Goal: Information Seeking & Learning: Learn about a topic

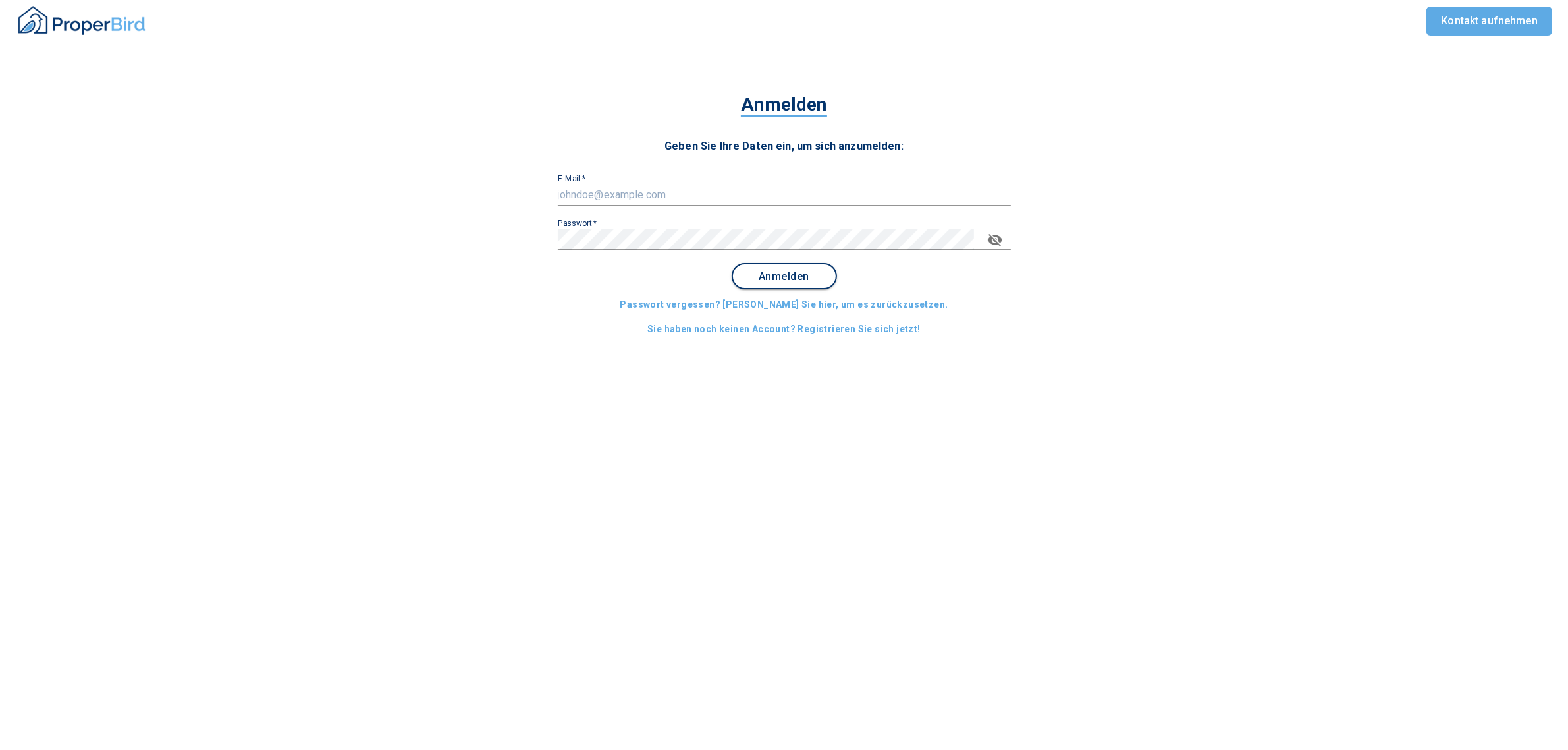
type input "[EMAIL_ADDRESS][DOMAIN_NAME]"
click at [781, 278] on span "Anmelden" at bounding box center [784, 277] width 82 height 12
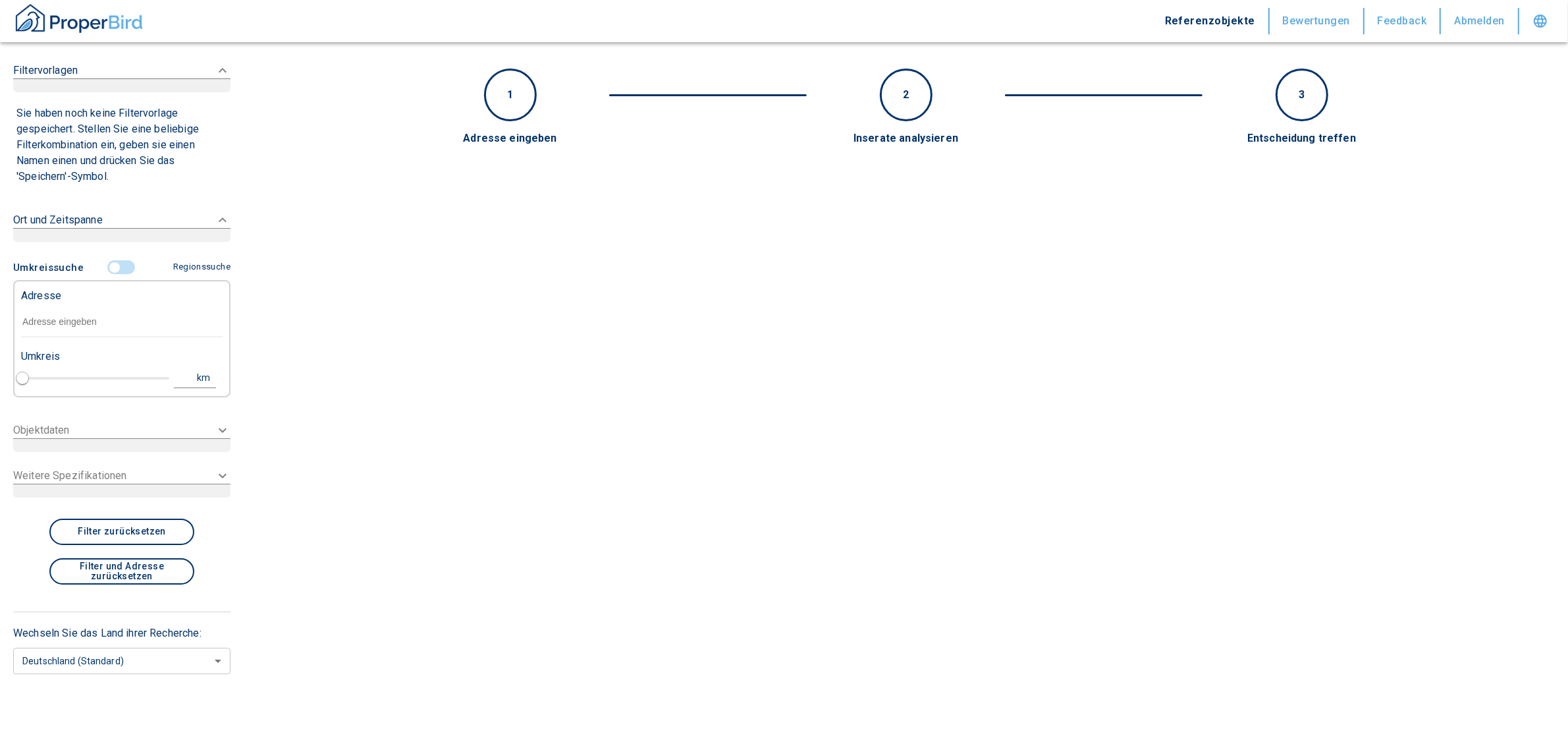
type input "2020"
click at [127, 321] on input "text" at bounding box center [122, 322] width 202 height 30
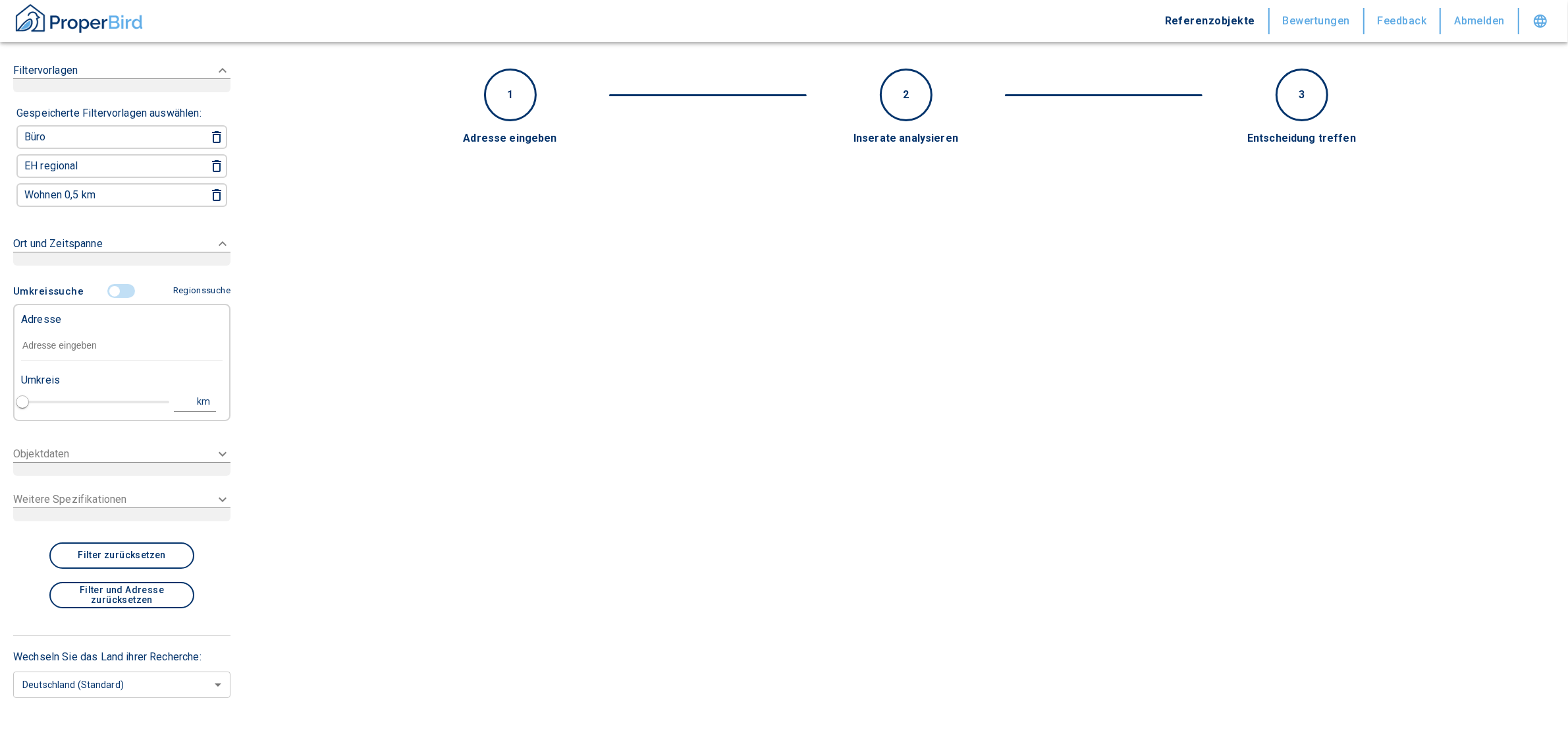
paste input "Geretsried | [STREET_ADDRESS]"
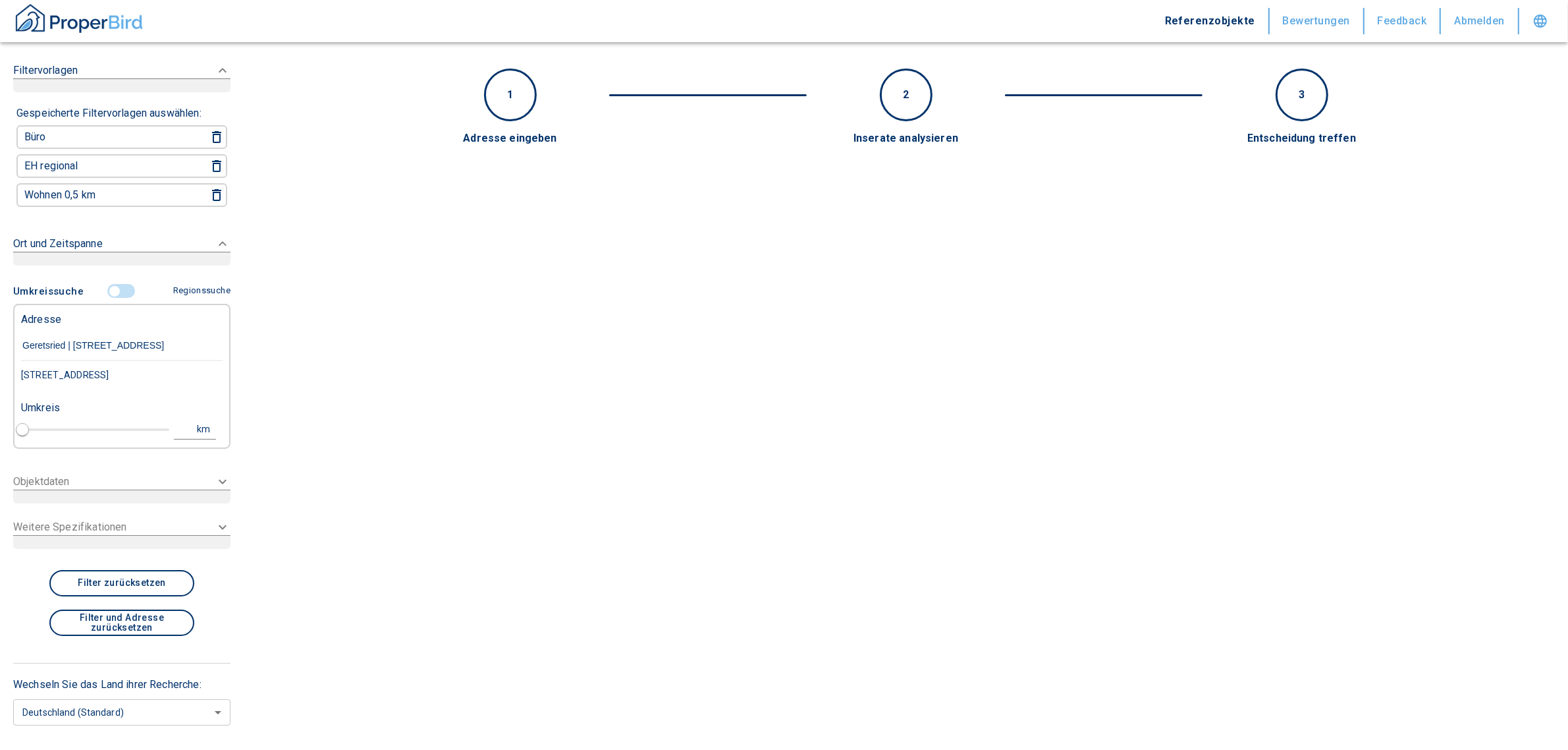
click at [125, 369] on div "[STREET_ADDRESS]" at bounding box center [122, 375] width 202 height 28
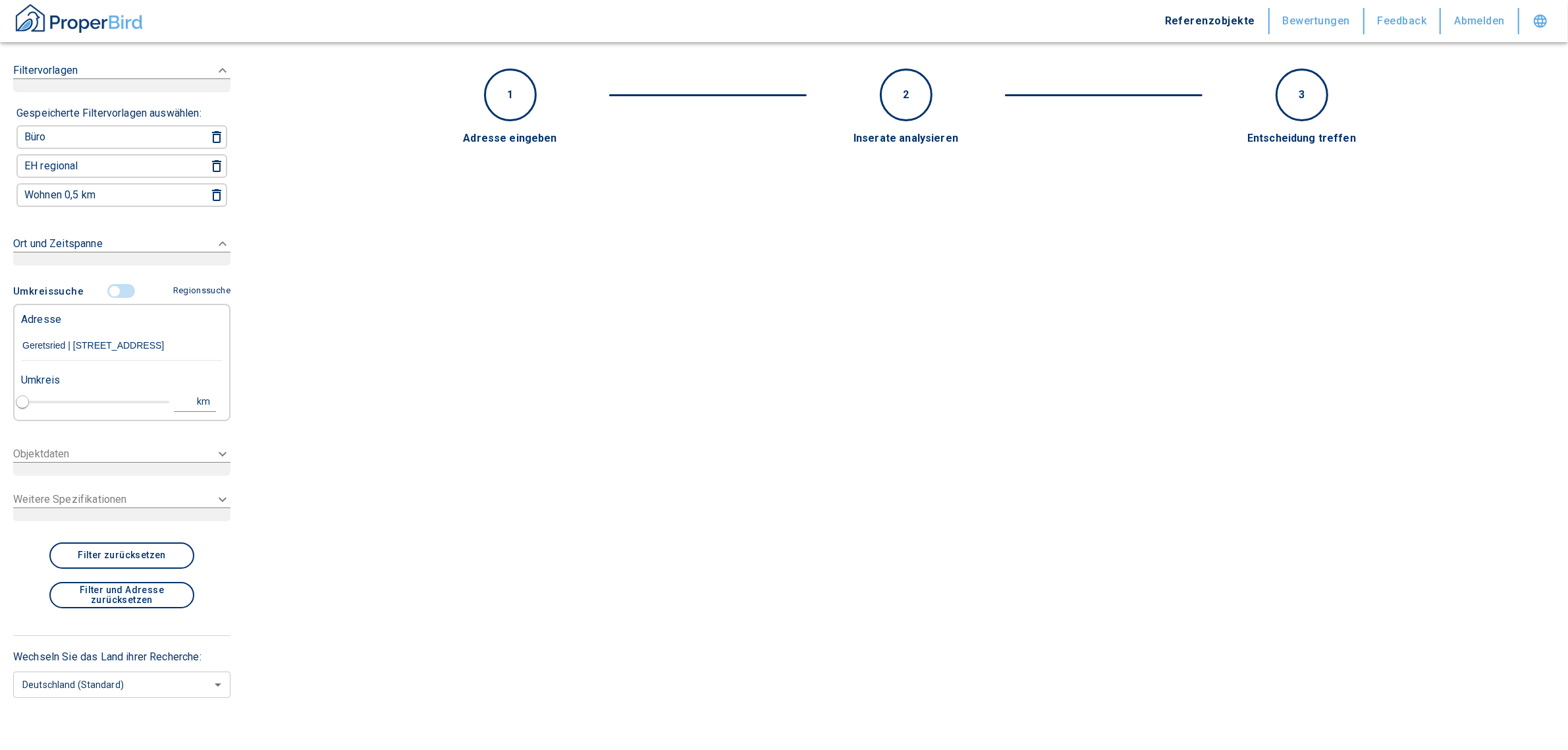
type input "[STREET_ADDRESS]"
type input "1"
type input "2020"
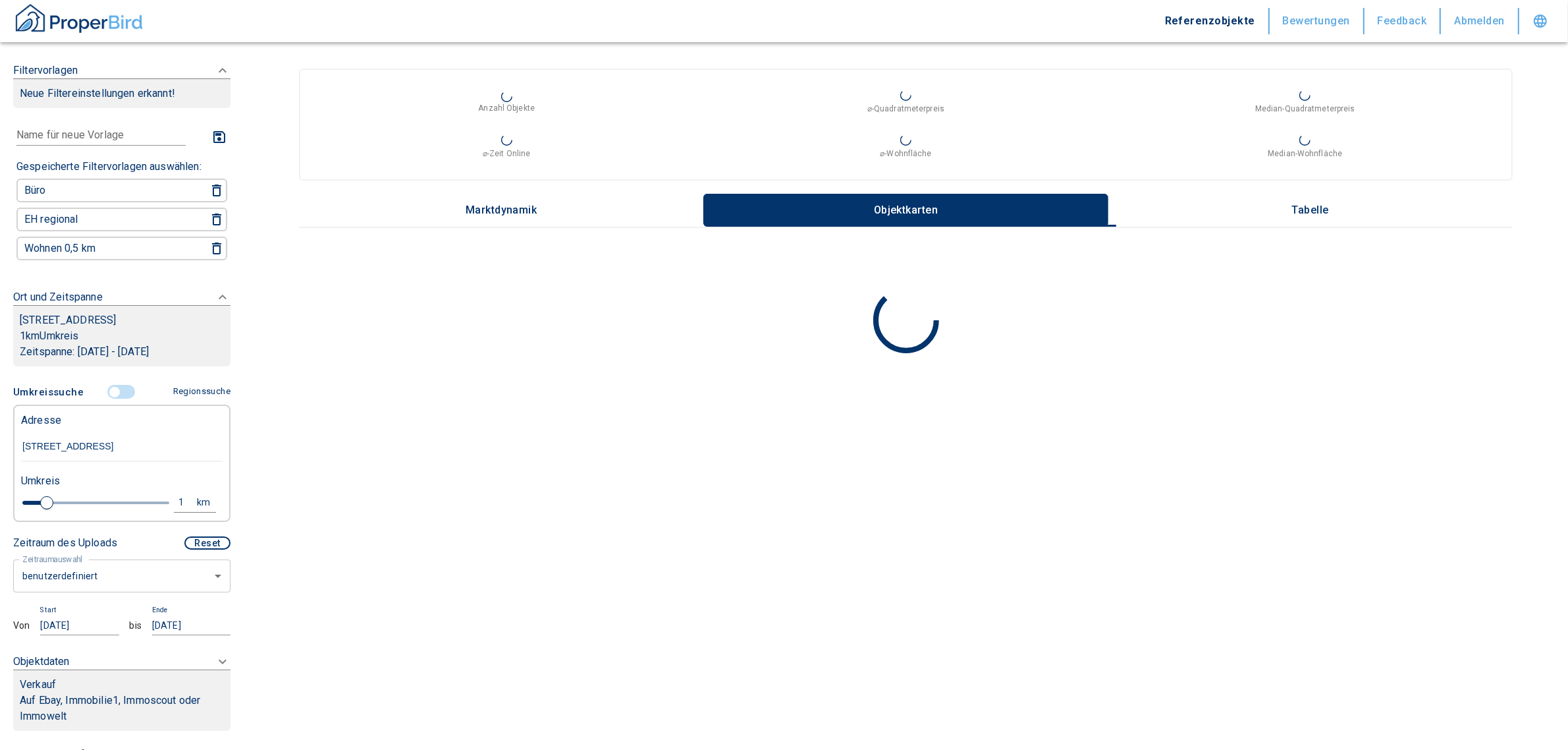
type input "[STREET_ADDRESS]"
click at [94, 575] on body "Referenzobjekte Bewertungen Feedback Abmelden Filtervorlagen Neue Filtereinstel…" at bounding box center [790, 375] width 1580 height 750
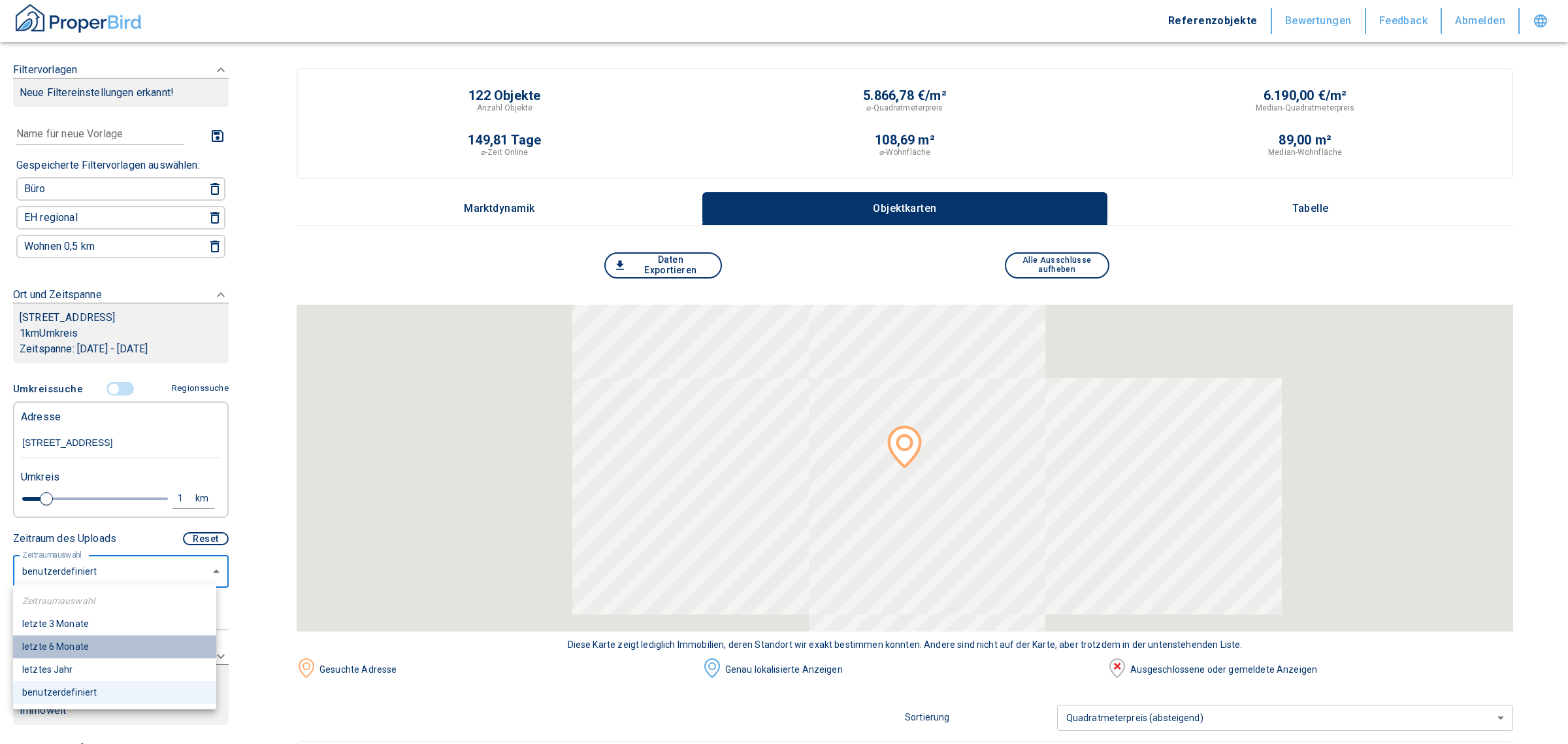
click at [70, 646] on li "letzte 6 Monate" at bounding box center [115, 647] width 203 height 23
type input "2020"
type input "6"
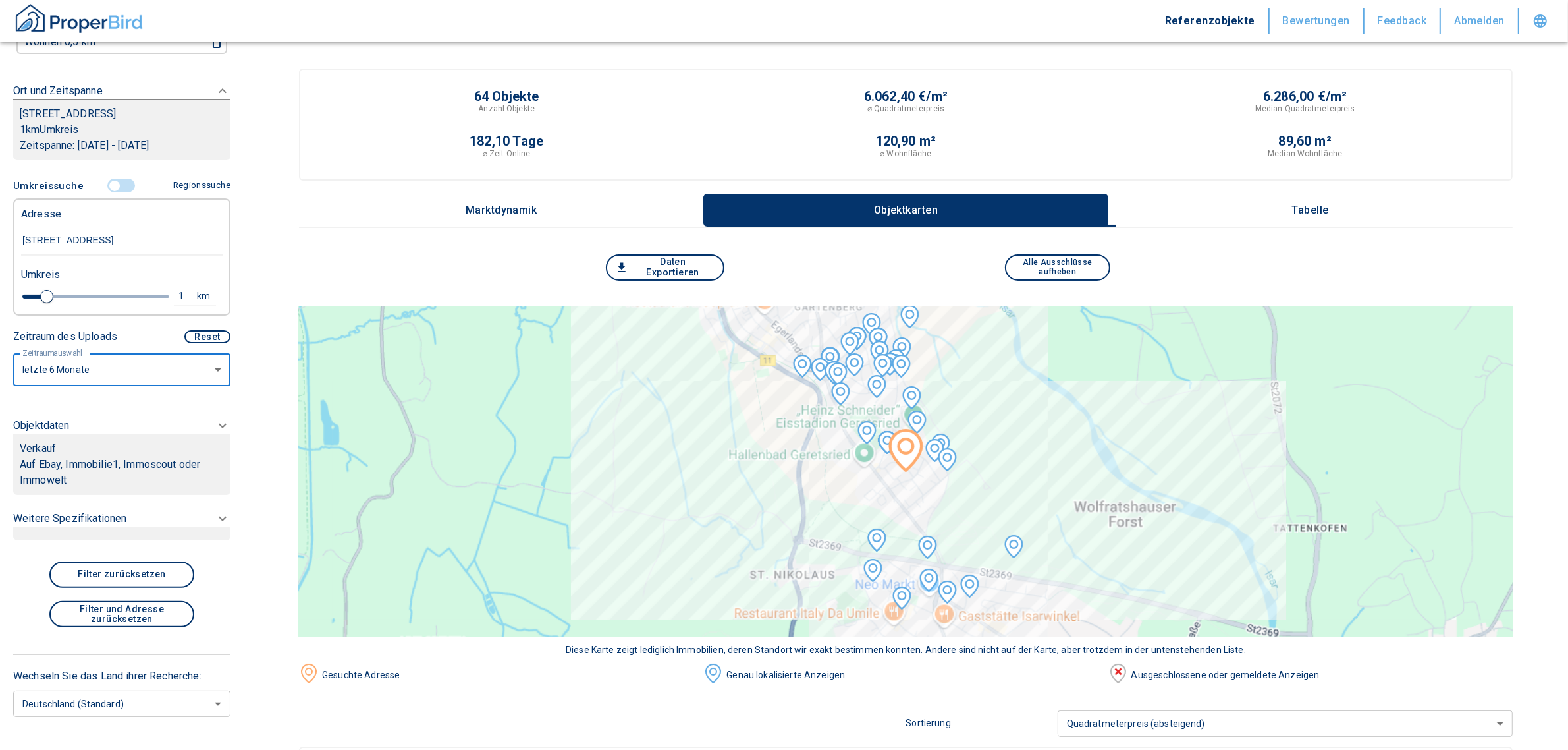
scroll to position [224, 0]
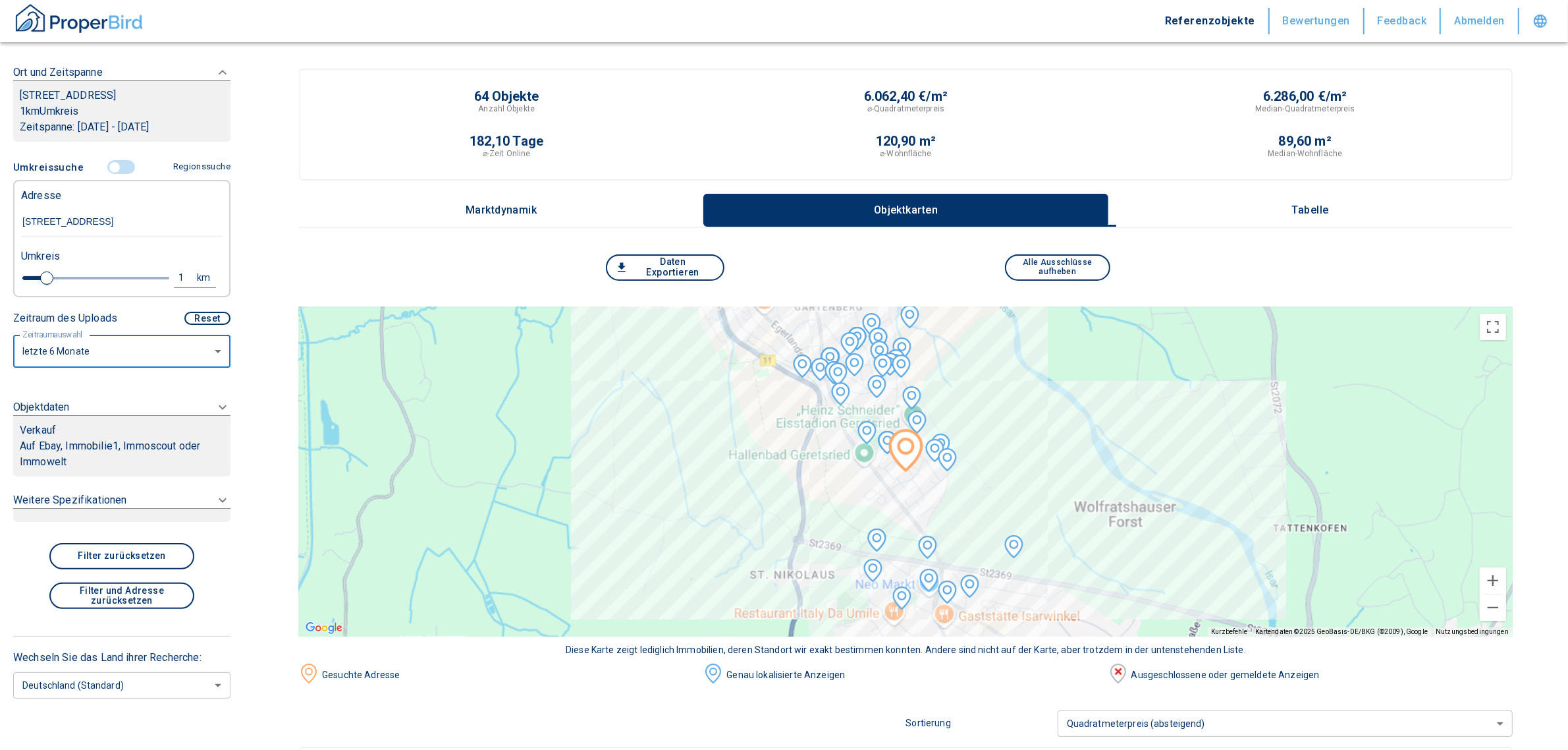
click at [215, 405] on icon at bounding box center [222, 407] width 16 height 16
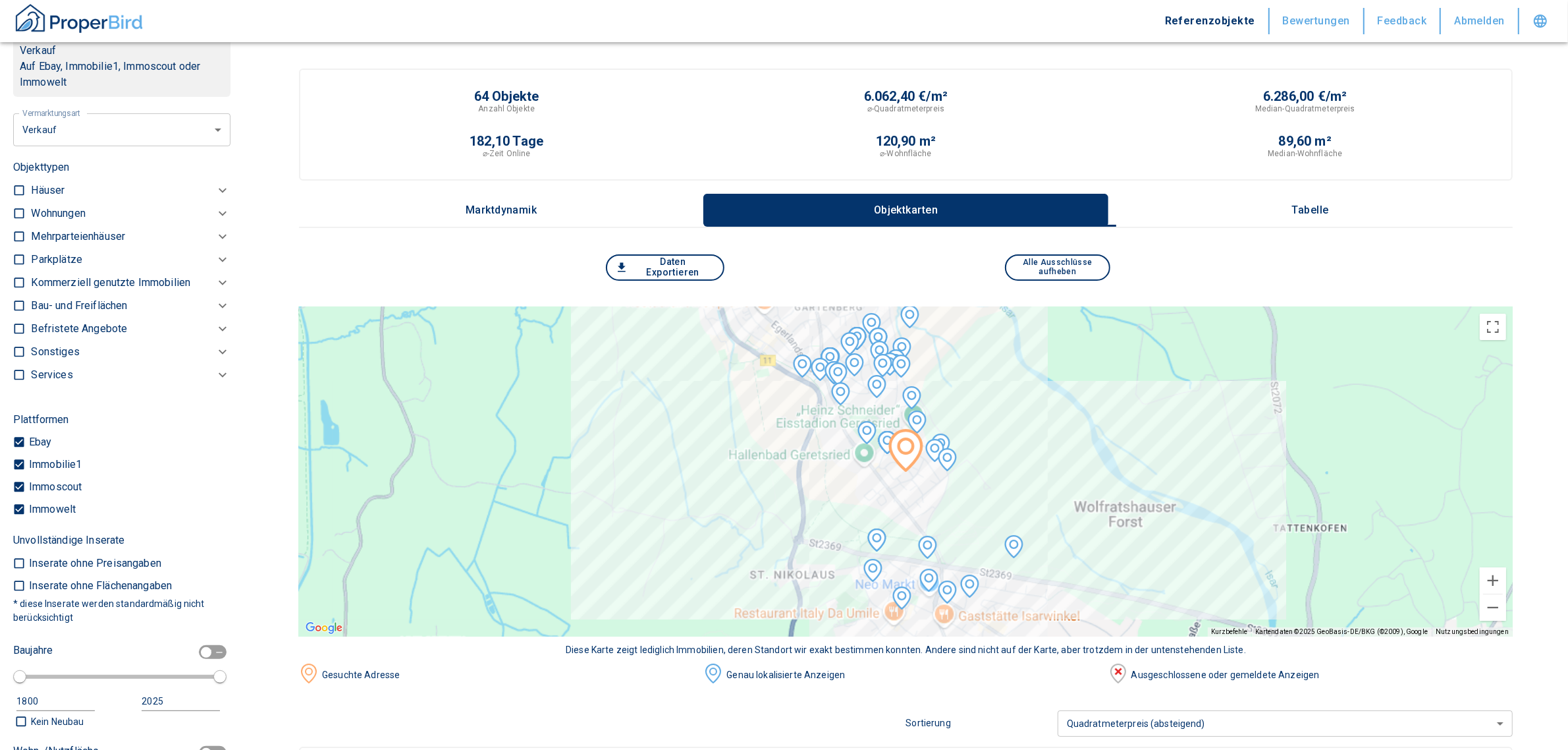
scroll to position [280, 0]
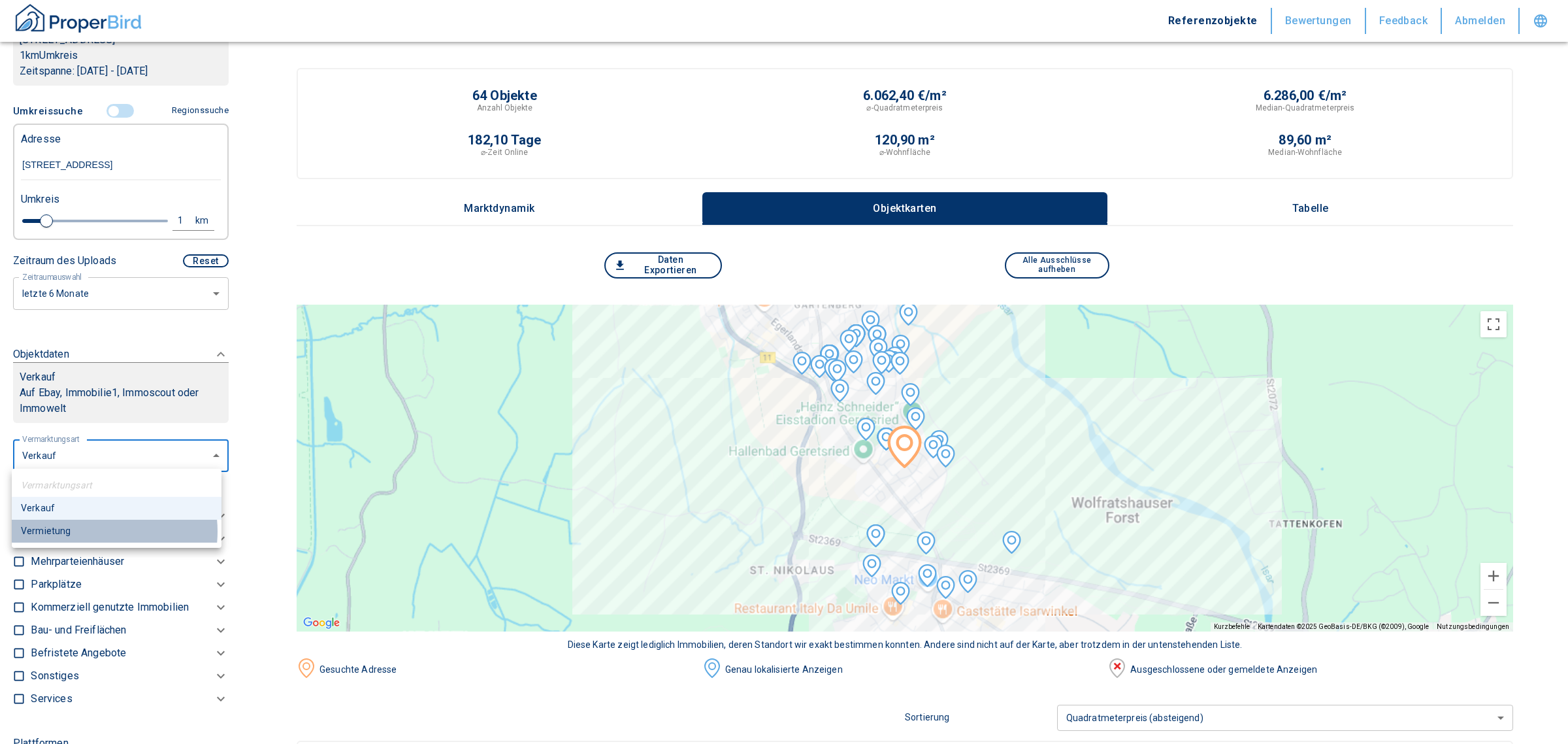
click at [92, 531] on li "Vermietung" at bounding box center [116, 531] width 209 height 23
type input "rent"
type input "2020"
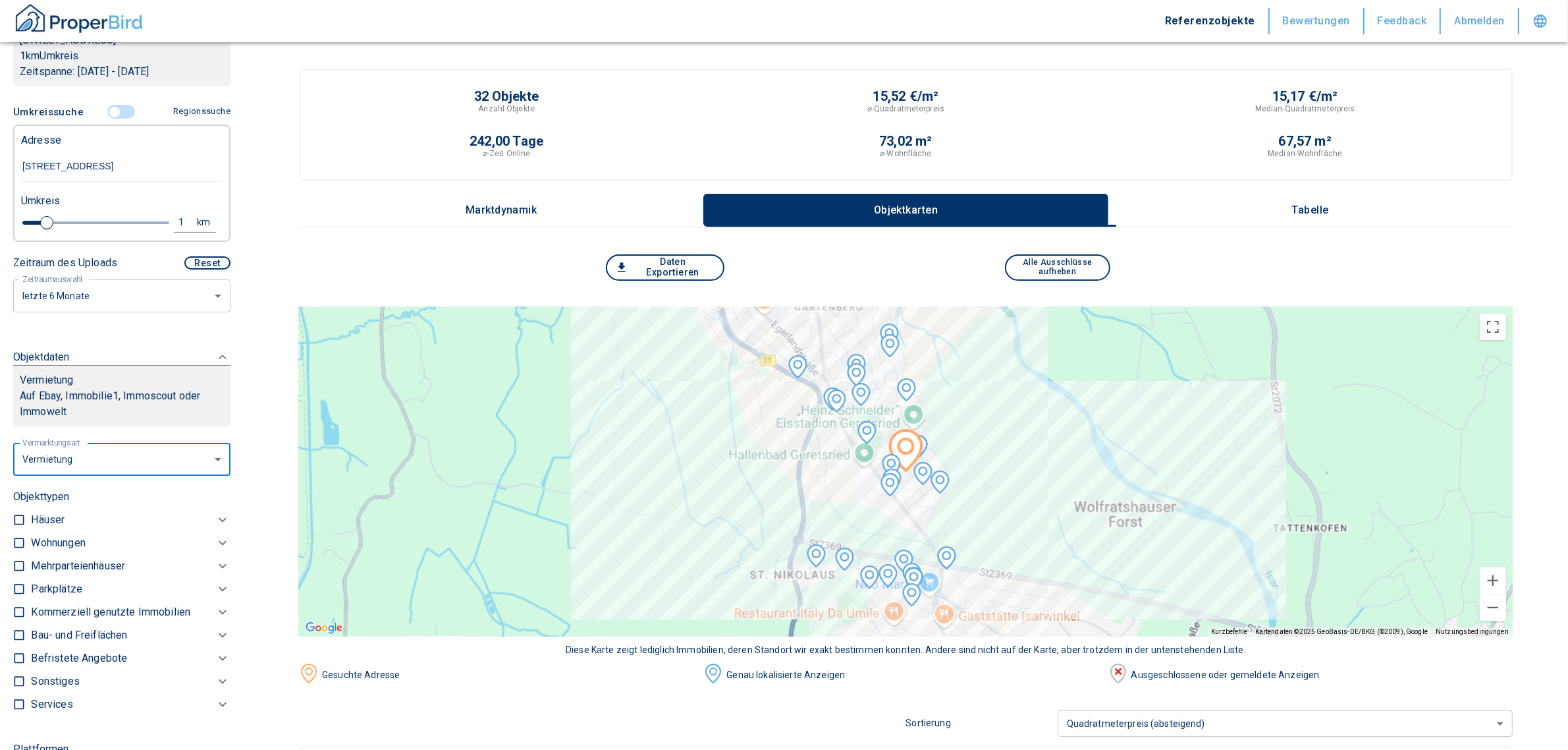
click at [14, 539] on input "checkbox" at bounding box center [19, 542] width 13 height 13
checkbox input "true"
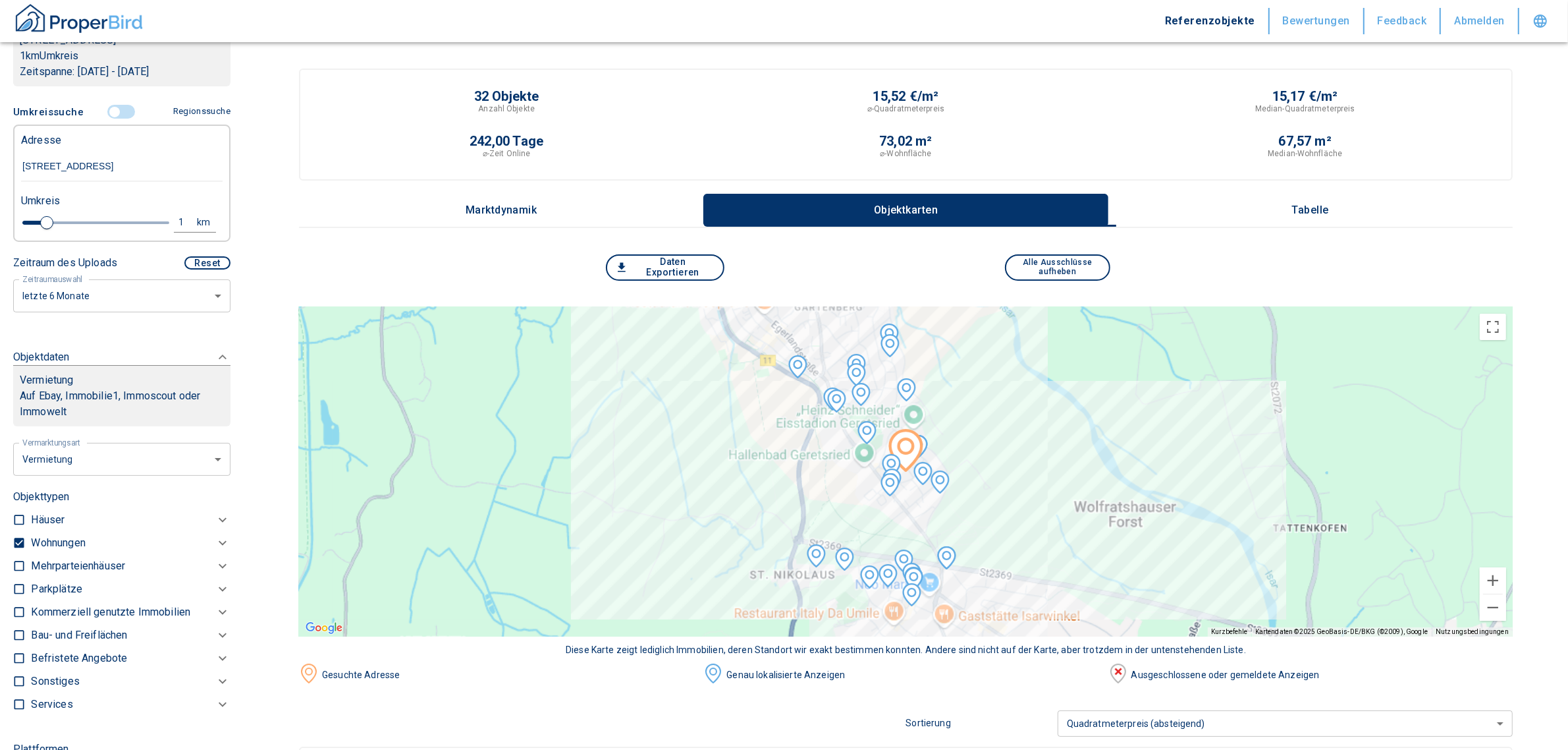
checkbox input "true"
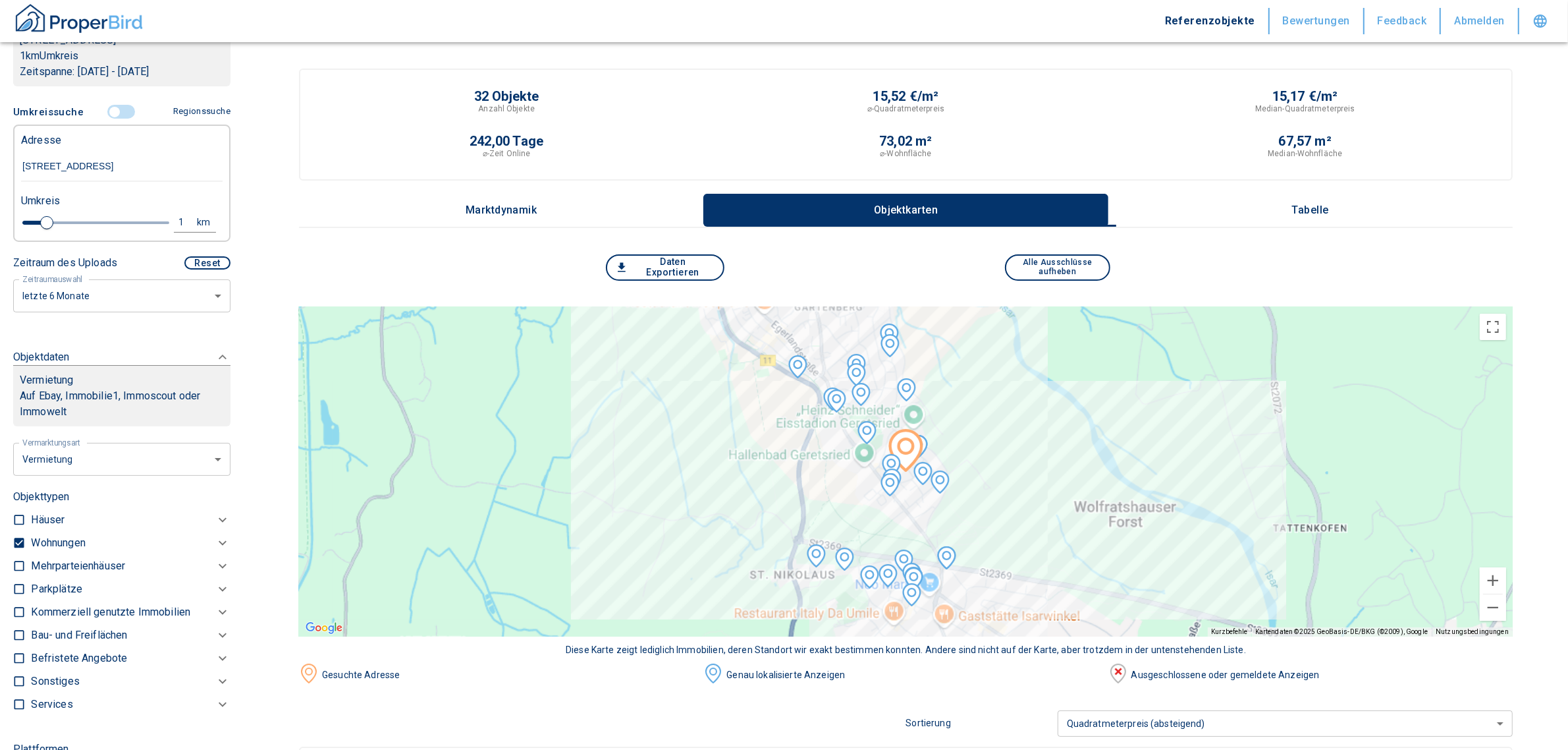
type input "2020"
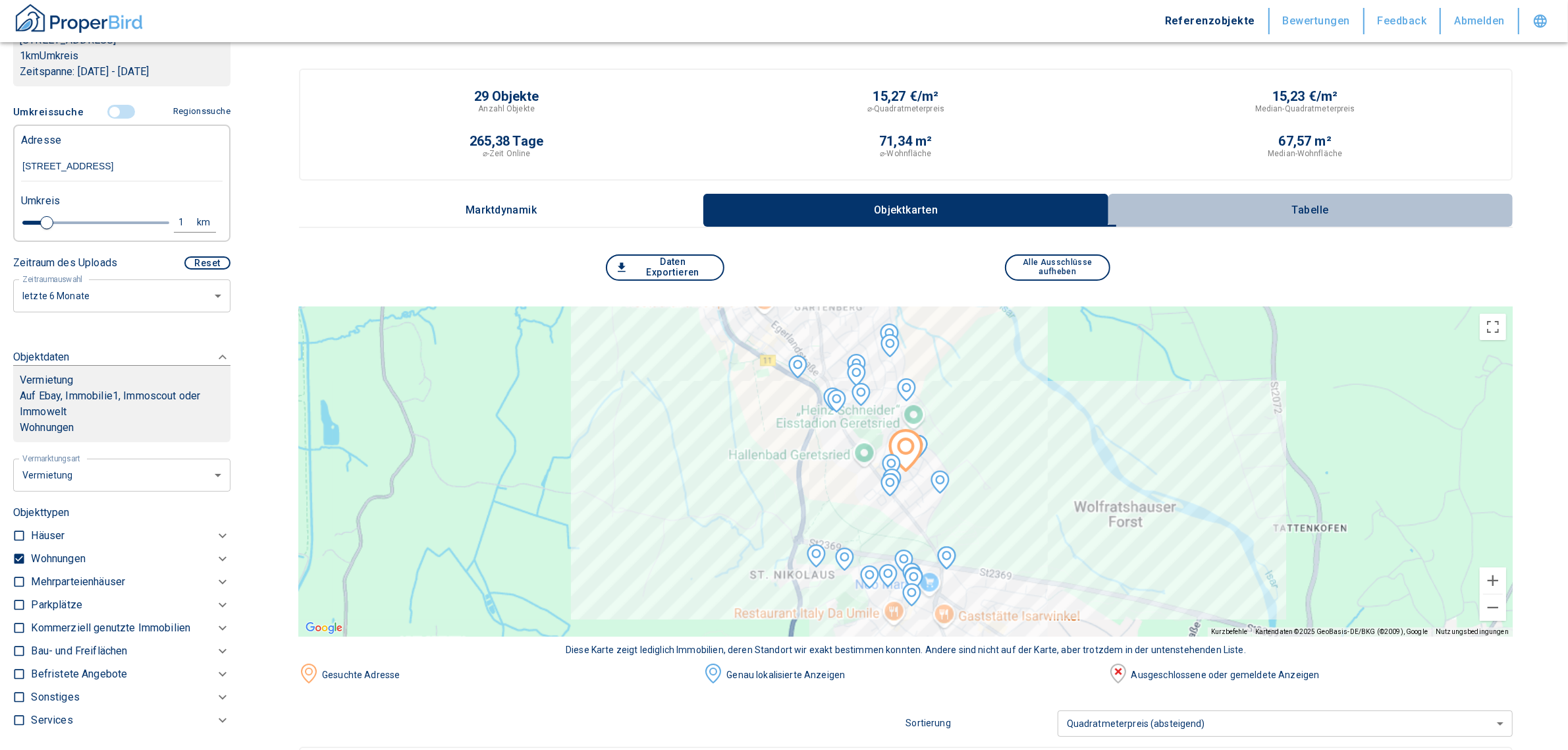
click at [1322, 204] on p "Tabelle" at bounding box center [1310, 210] width 66 height 12
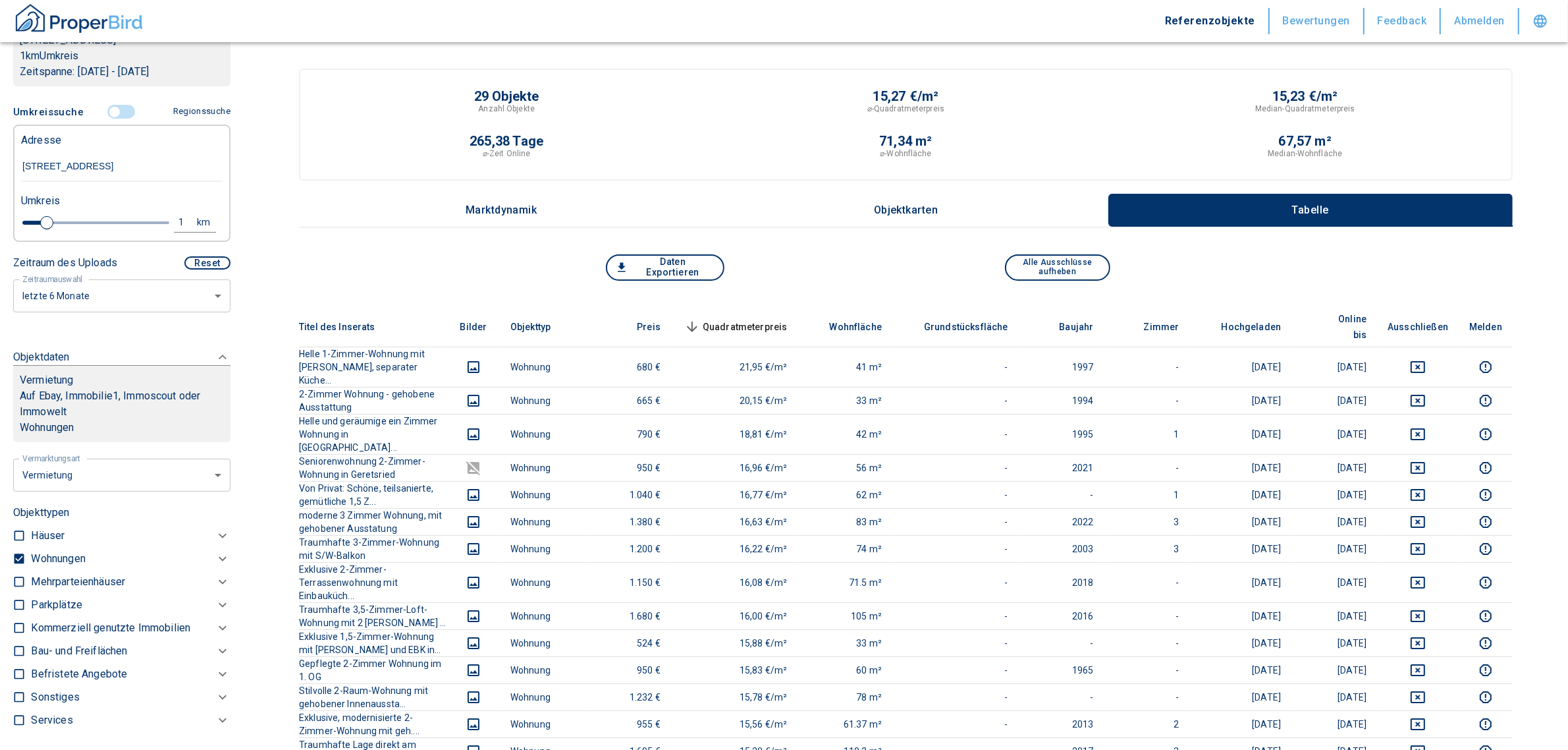
click at [767, 319] on span "Quadratmeterpreis sorted descending" at bounding box center [734, 326] width 106 height 16
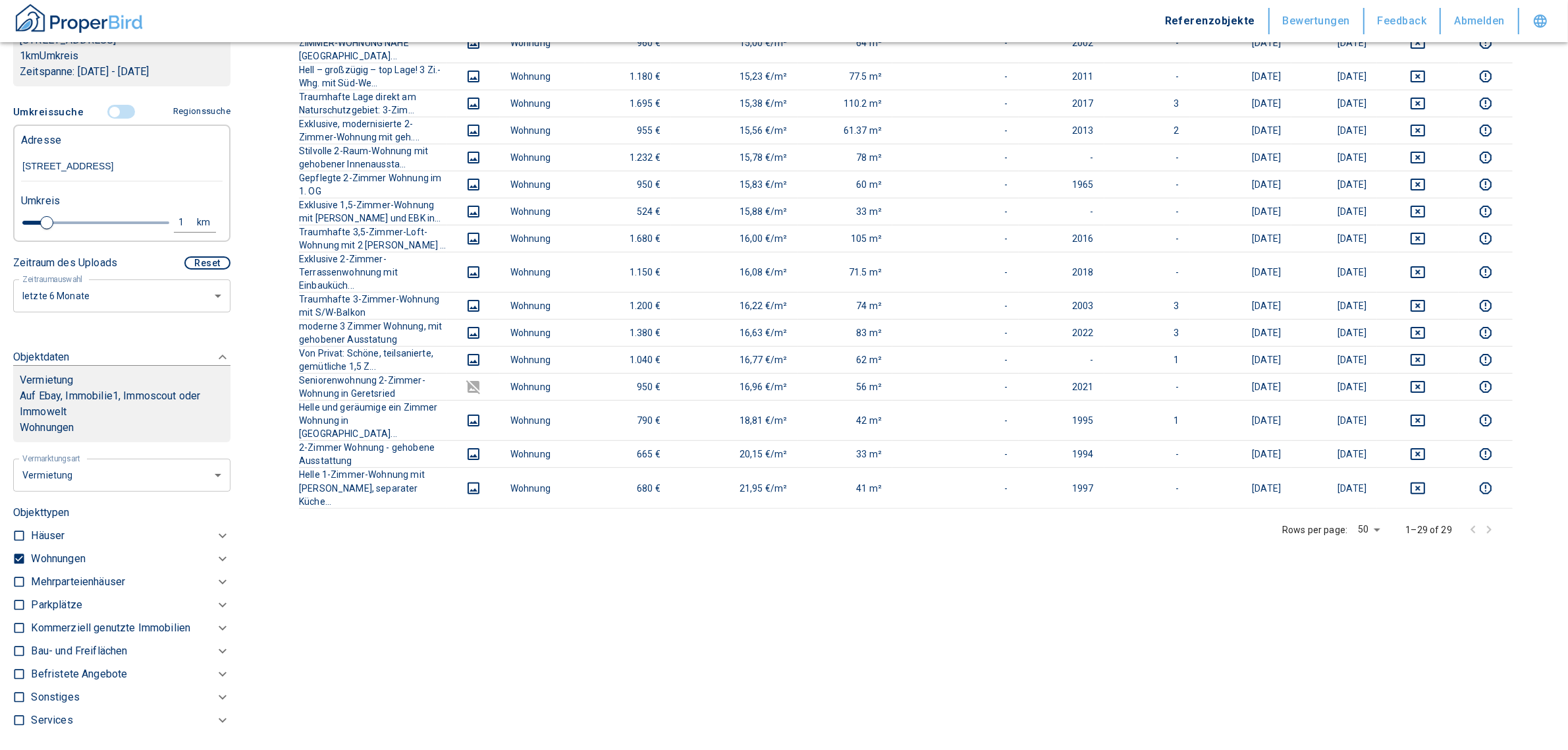
scroll to position [813, 0]
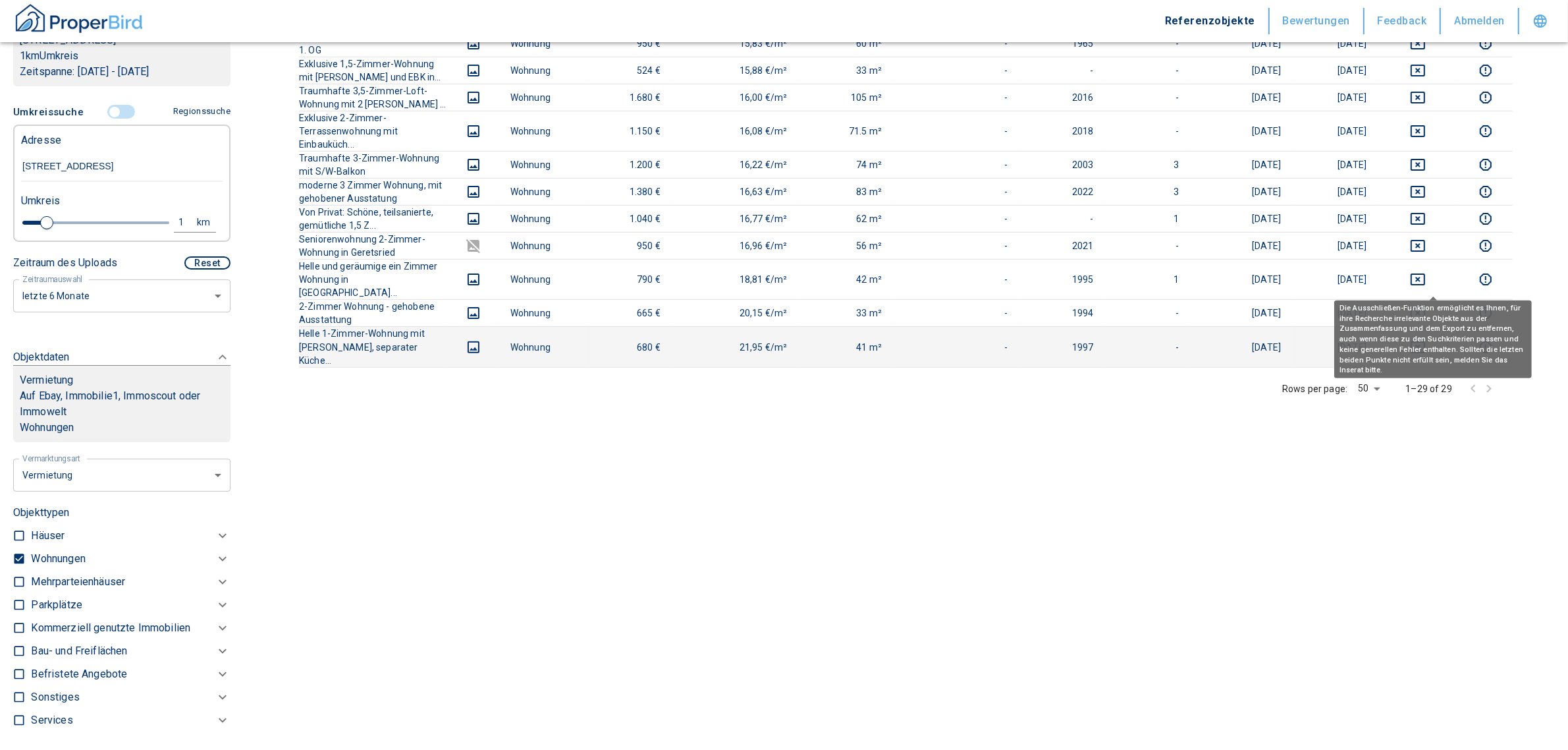
click at [1426, 339] on icon "deselect this listing" at bounding box center [1417, 347] width 16 height 16
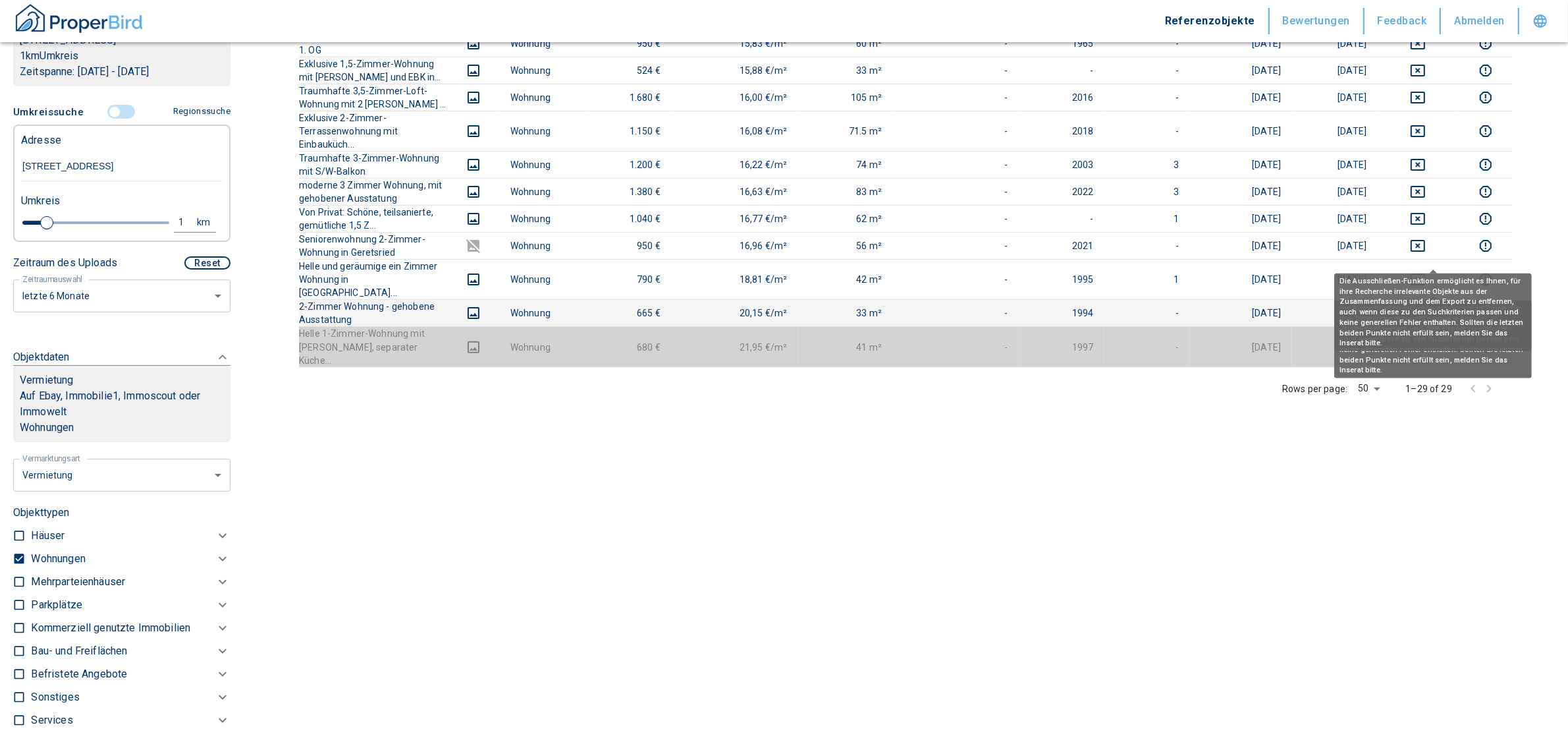
click at [1426, 305] on icon "deselect this listing" at bounding box center [1417, 312] width 16 height 16
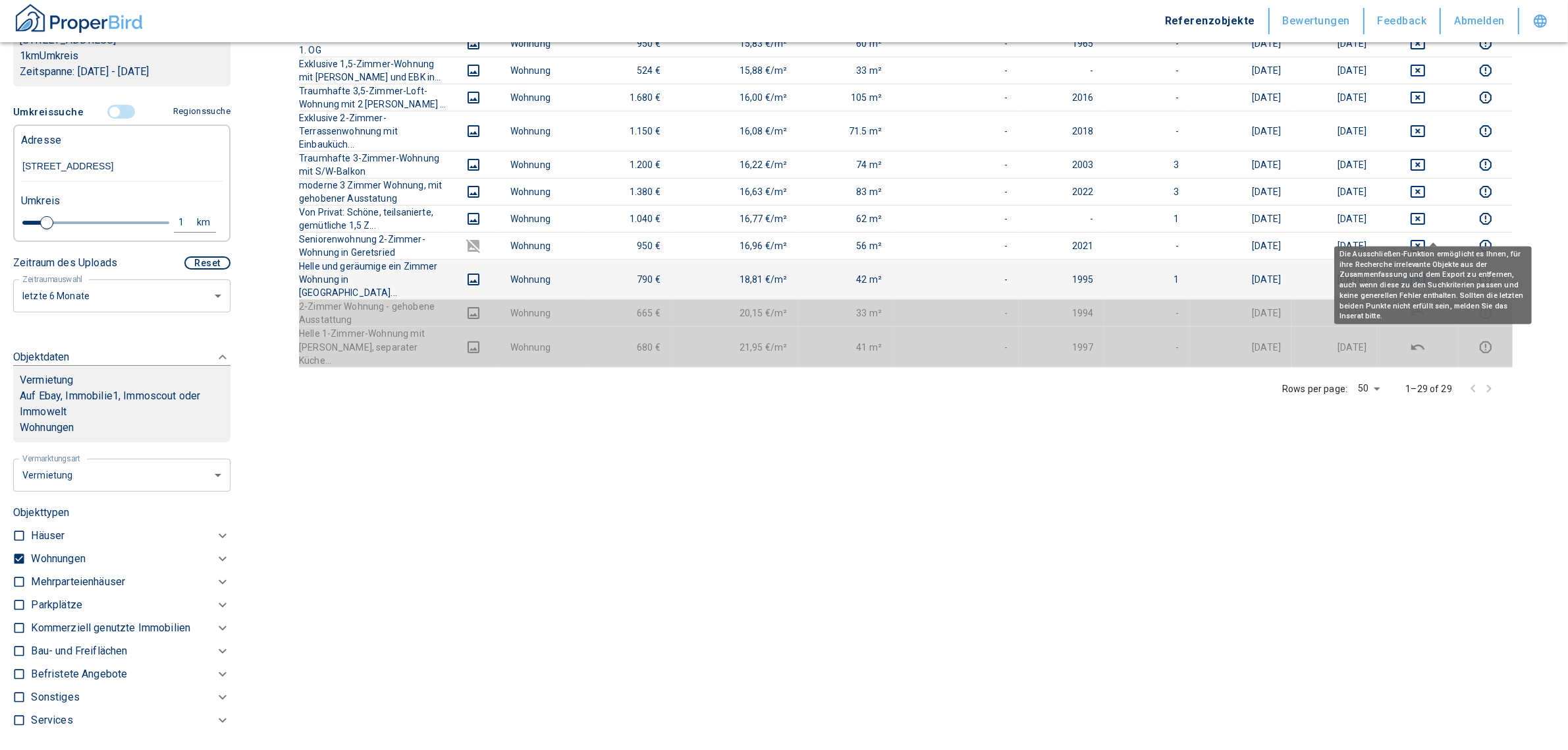
click at [1426, 271] on icon "deselect this listing" at bounding box center [1417, 279] width 16 height 16
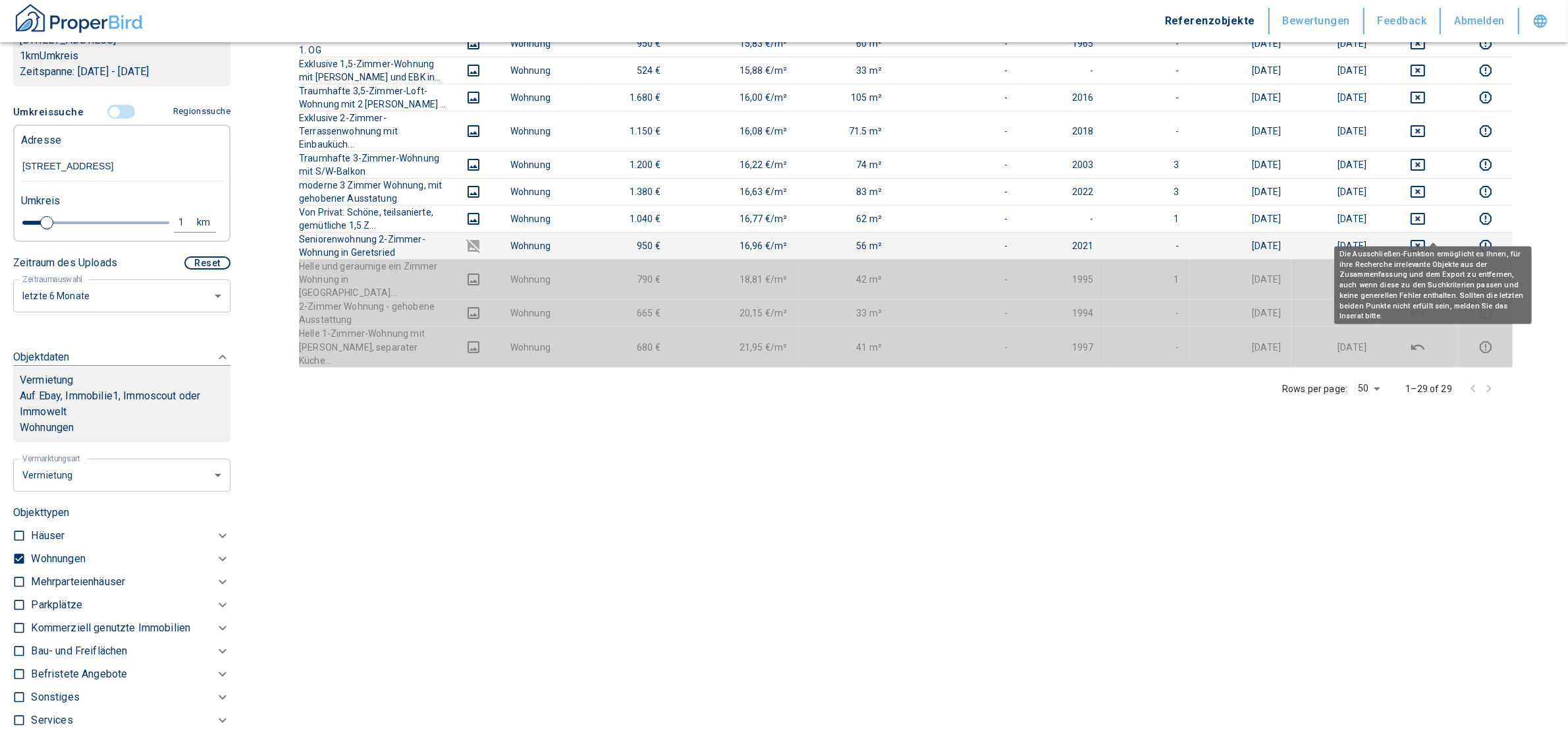
click at [1434, 233] on td at bounding box center [1417, 246] width 82 height 27
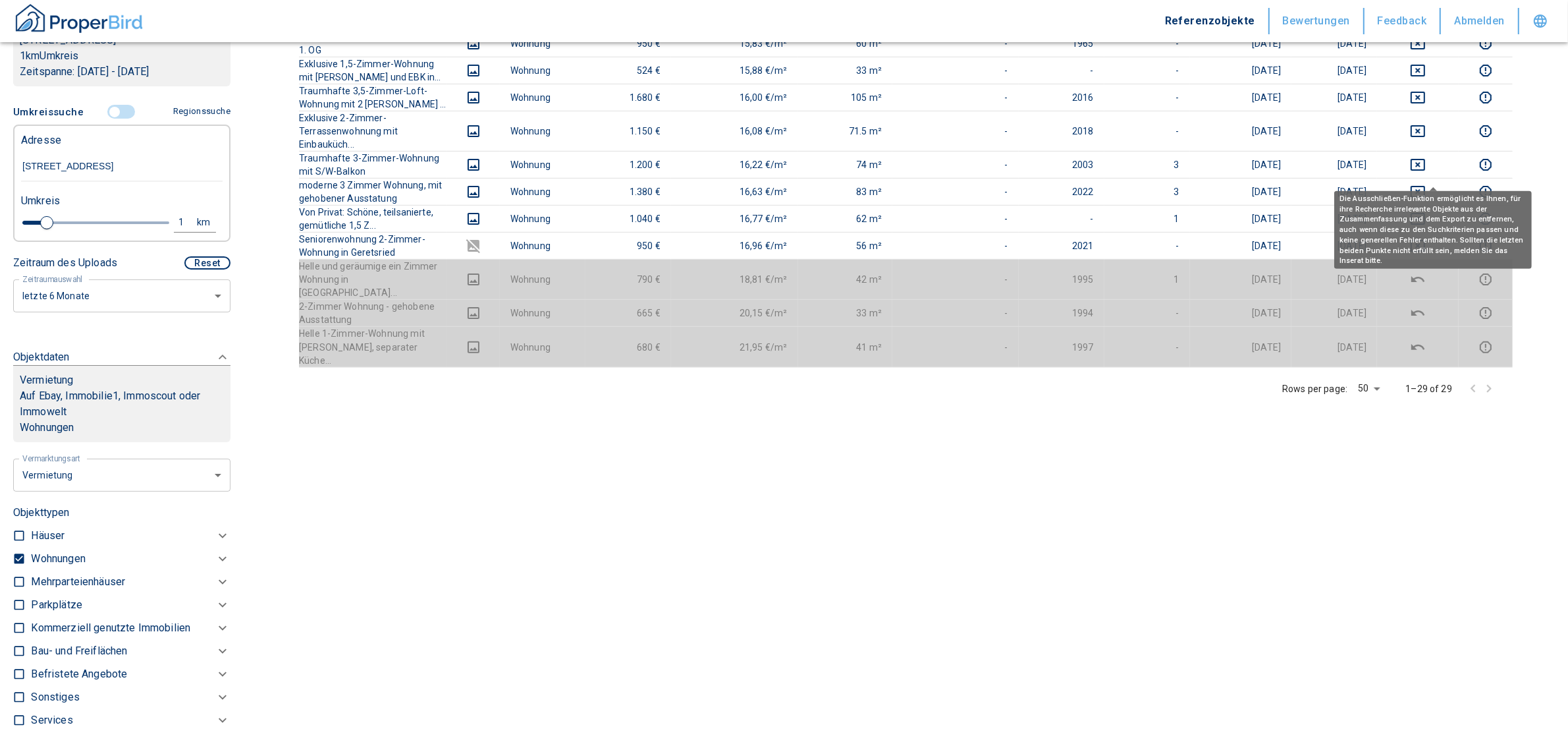
drag, startPoint x: 1437, startPoint y: 175, endPoint x: 1436, endPoint y: 182, distance: 7.1
click at [1426, 211] on icon "deselect this listing" at bounding box center [1417, 218] width 16 height 16
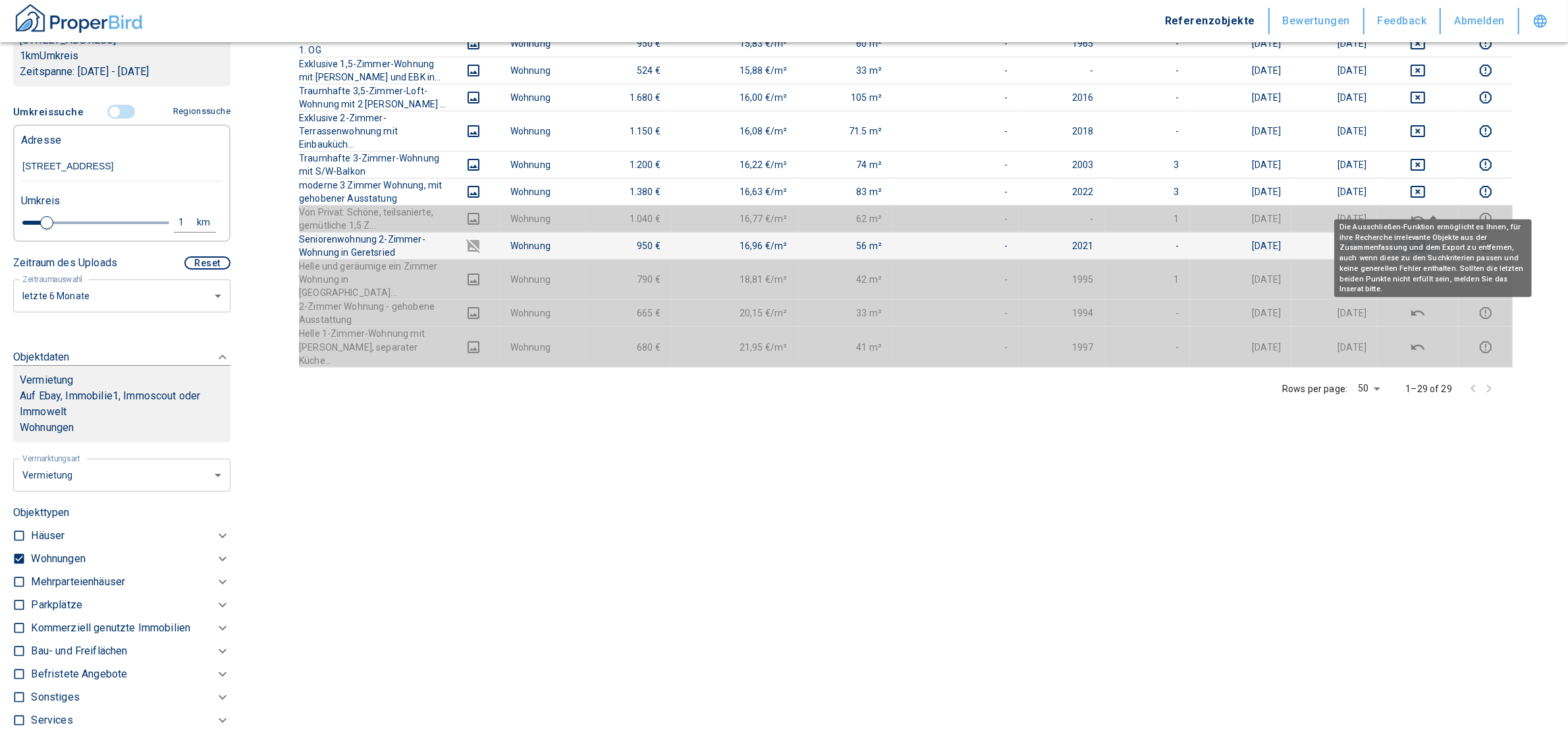
click at [1426, 238] on icon "deselect this listing" at bounding box center [1417, 246] width 16 height 16
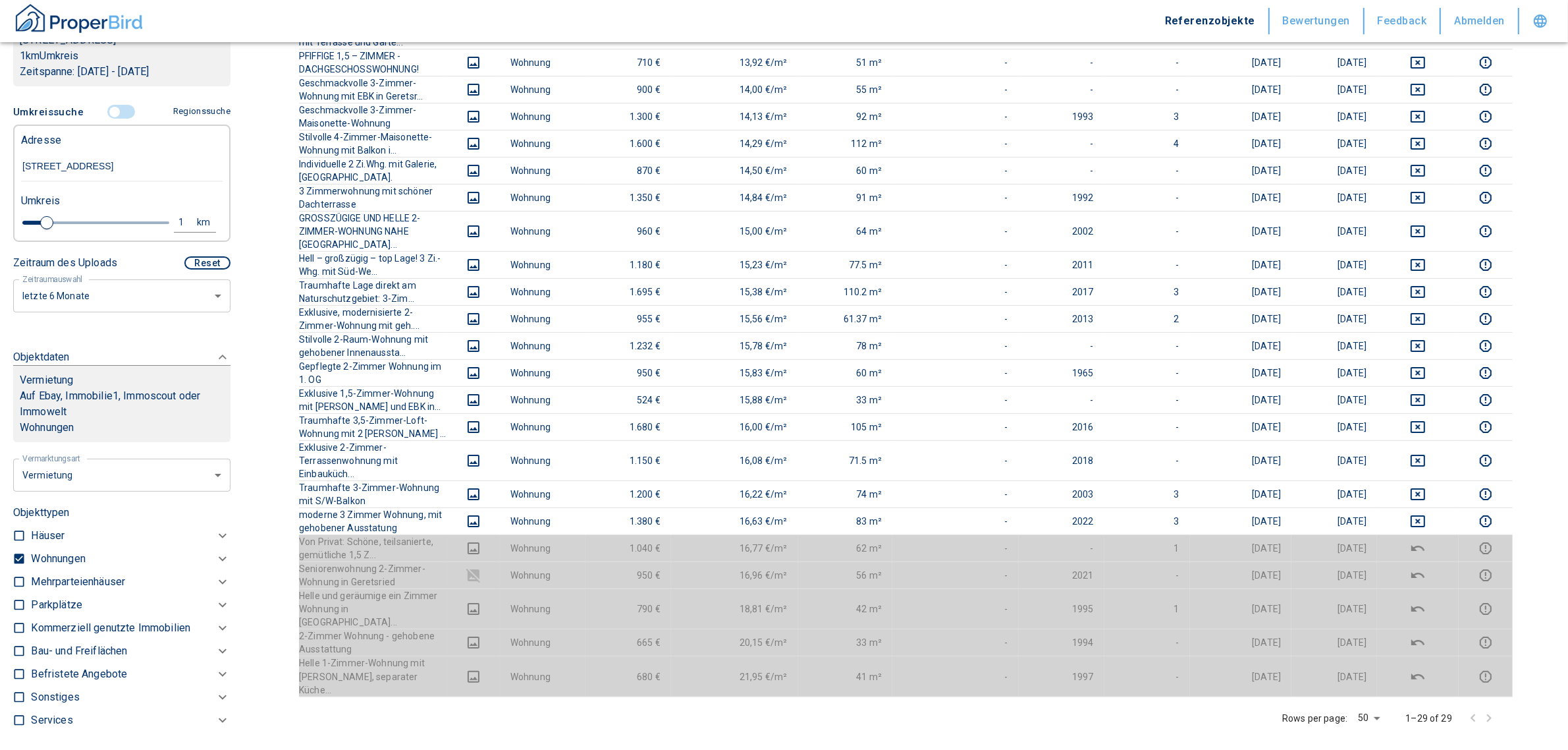
scroll to position [155, 0]
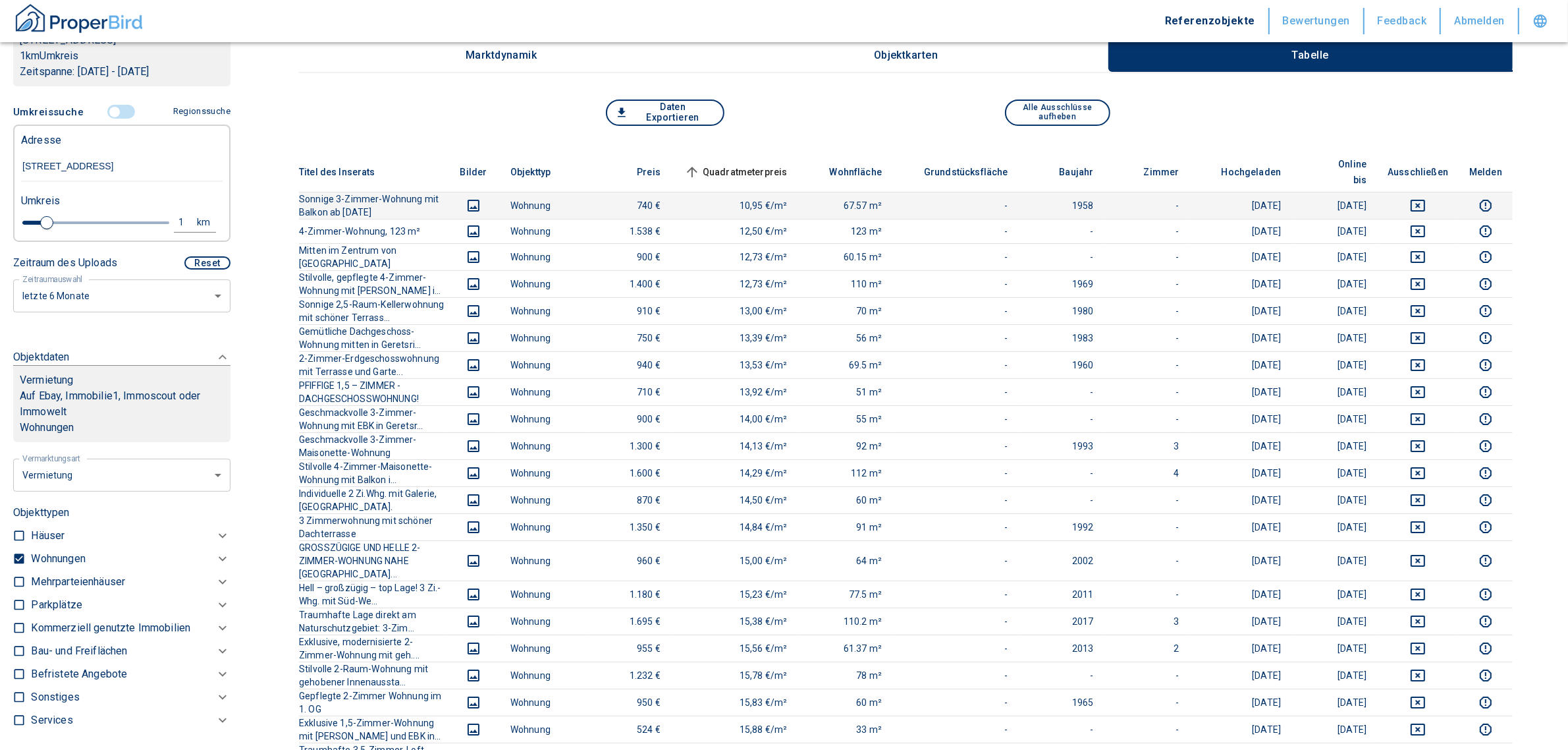
click at [1425, 200] on icon "deselect this listing" at bounding box center [1417, 205] width 14 height 12
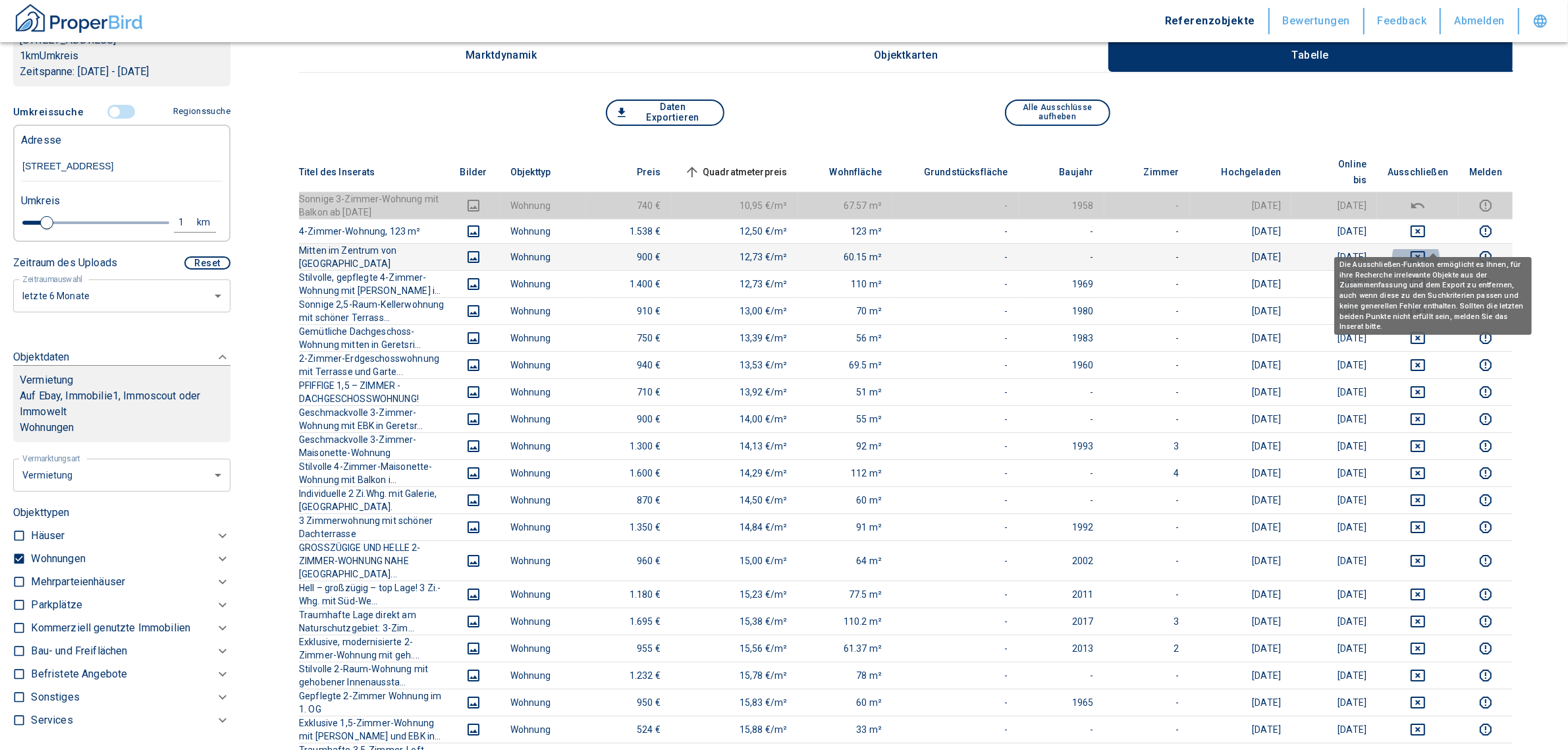
click at [1426, 249] on icon "deselect this listing" at bounding box center [1417, 257] width 16 height 16
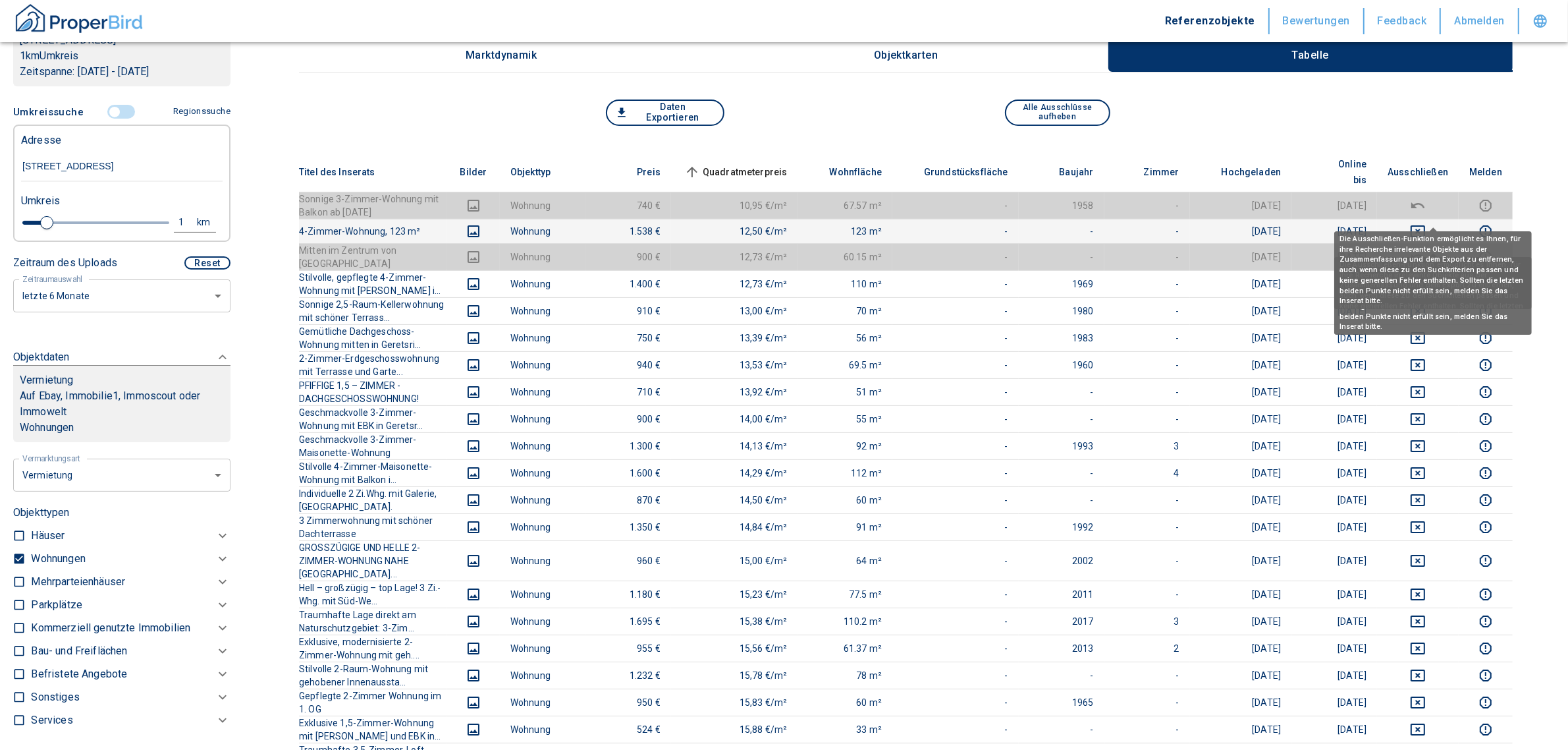
click at [1425, 225] on icon "deselect this listing" at bounding box center [1417, 231] width 14 height 12
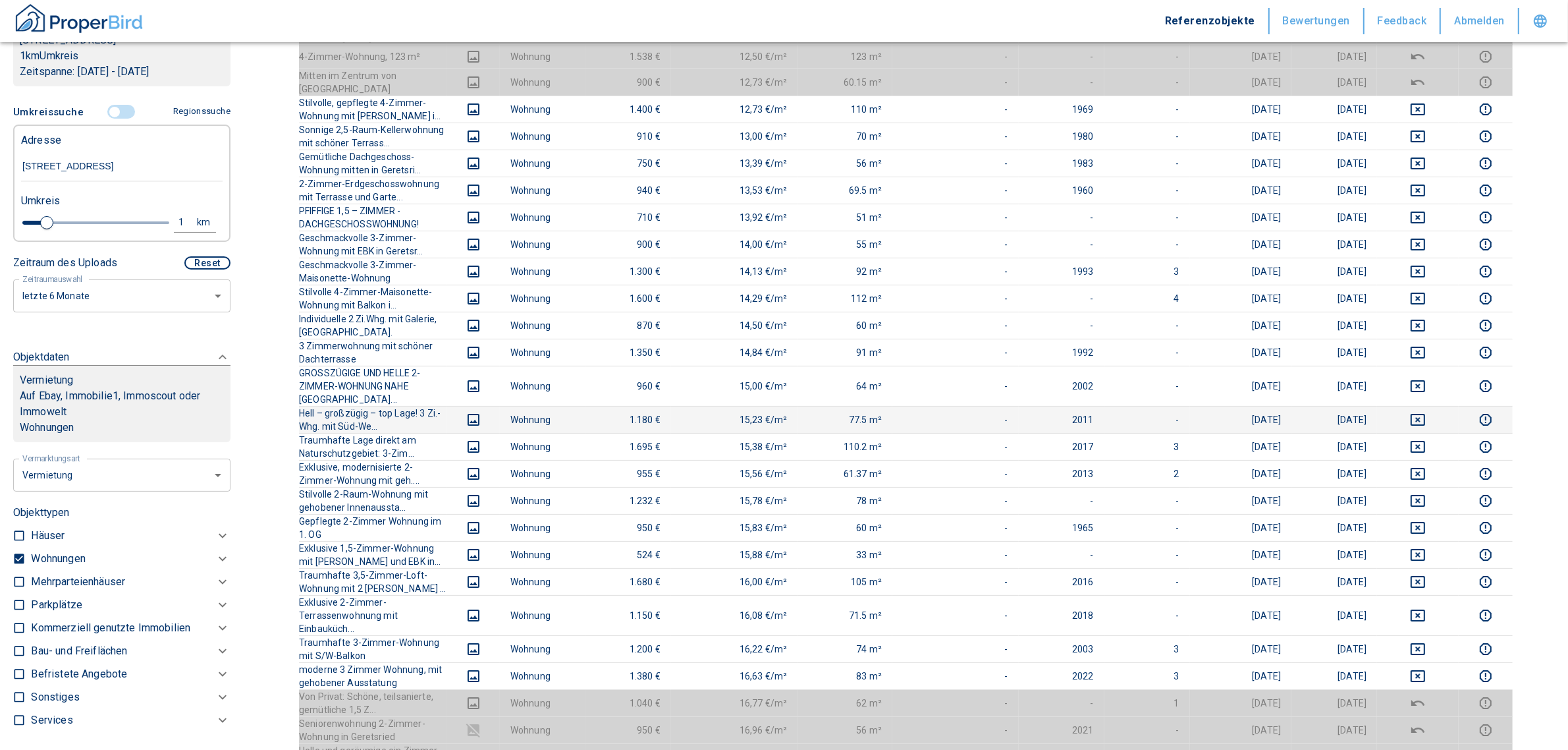
scroll to position [0, 0]
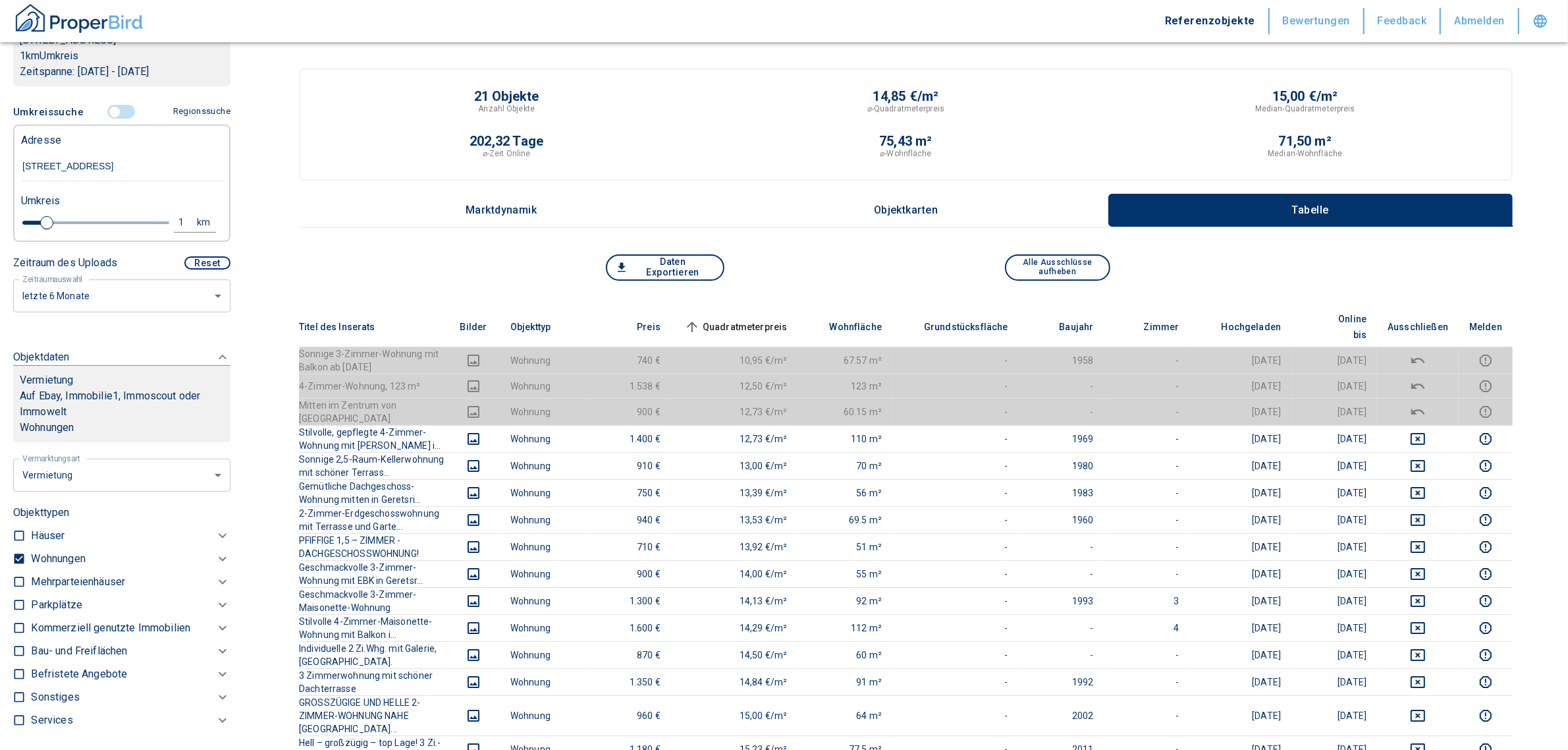
click at [120, 105] on input "controlled" at bounding box center [114, 111] width 39 height 14
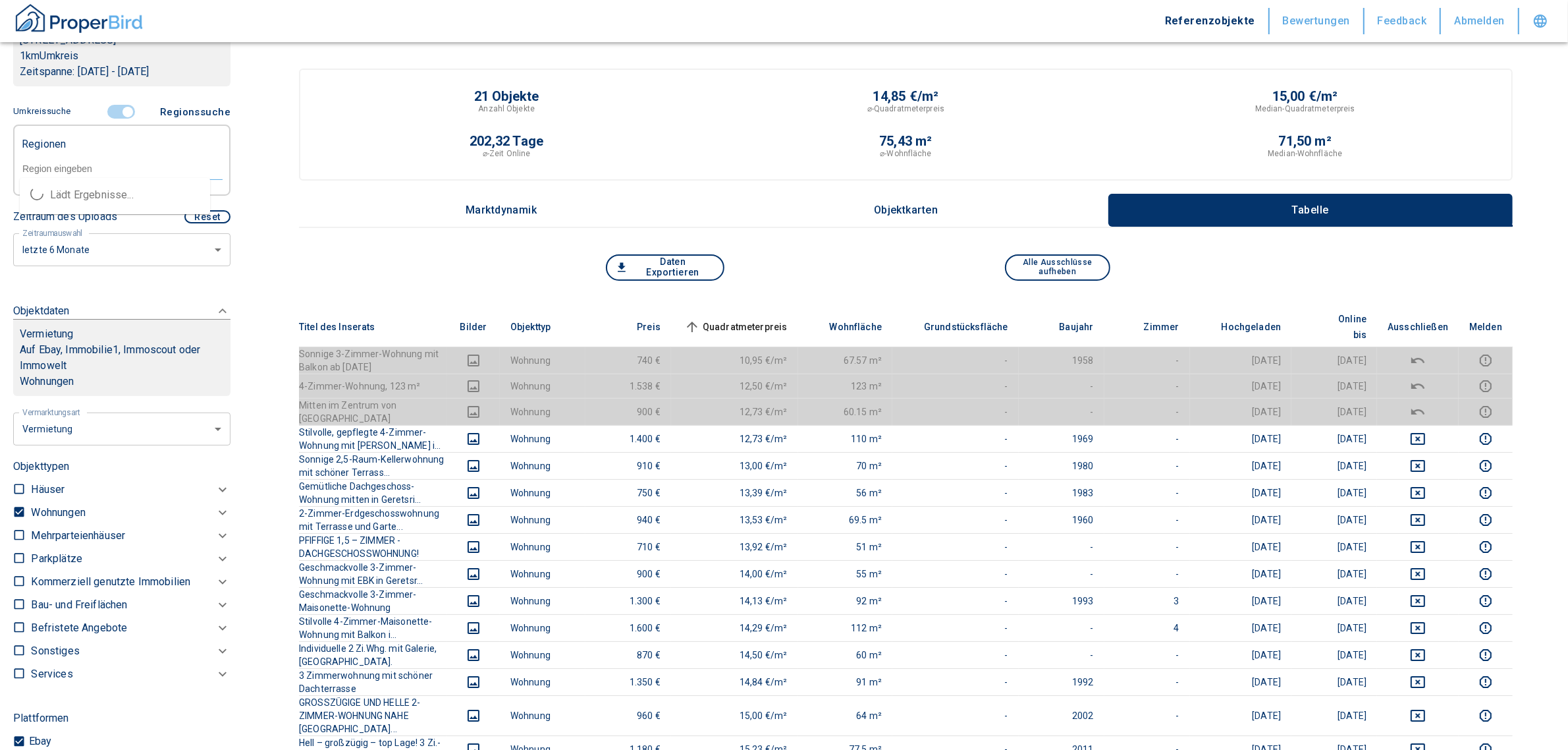
click at [100, 167] on input "text" at bounding box center [122, 168] width 202 height 12
paste input "82538"
click at [72, 190] on li "82538 Geretsried" at bounding box center [115, 195] width 190 height 23
type input "82538"
type input "2020"
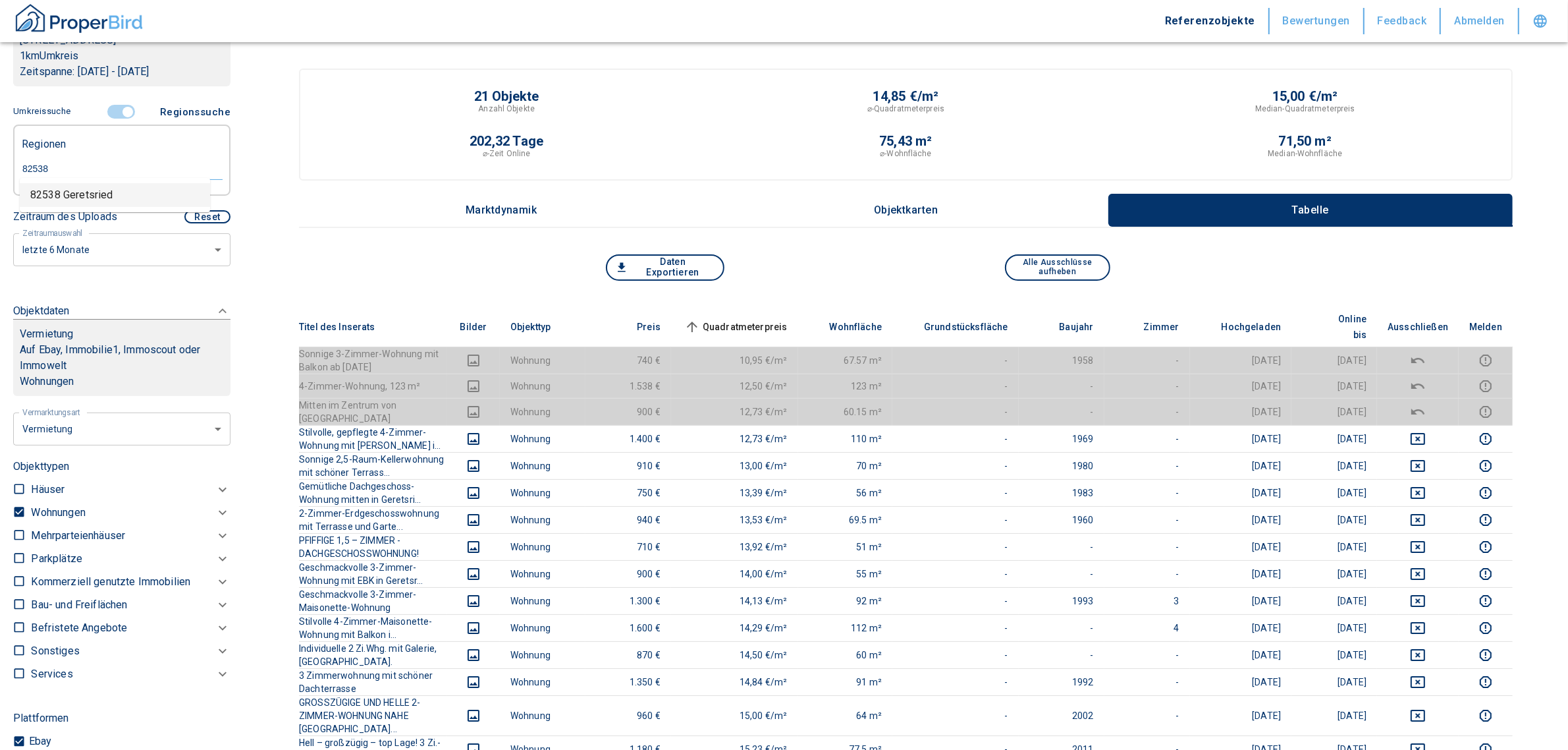
type input "82538 Geretsried"
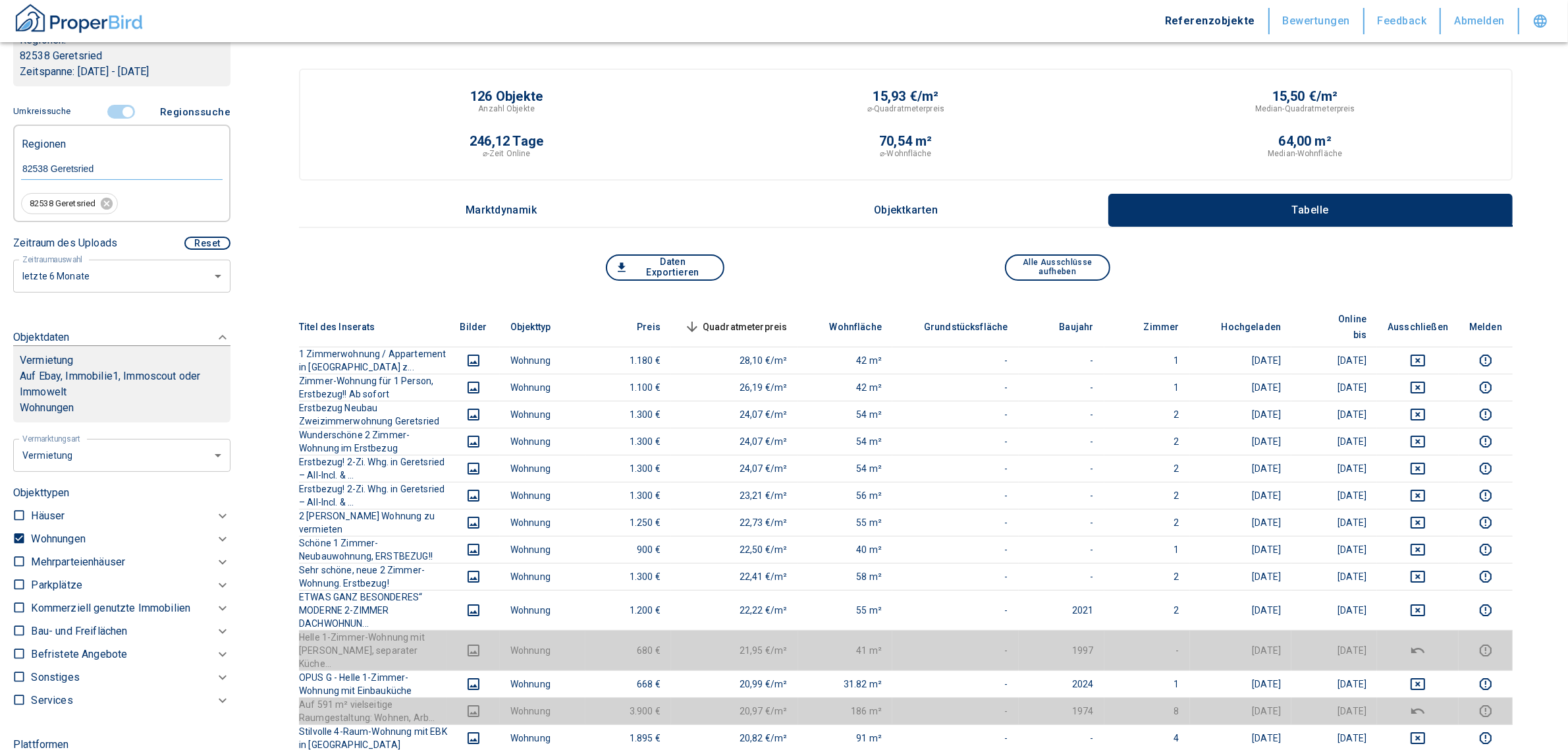
scroll to position [330, 0]
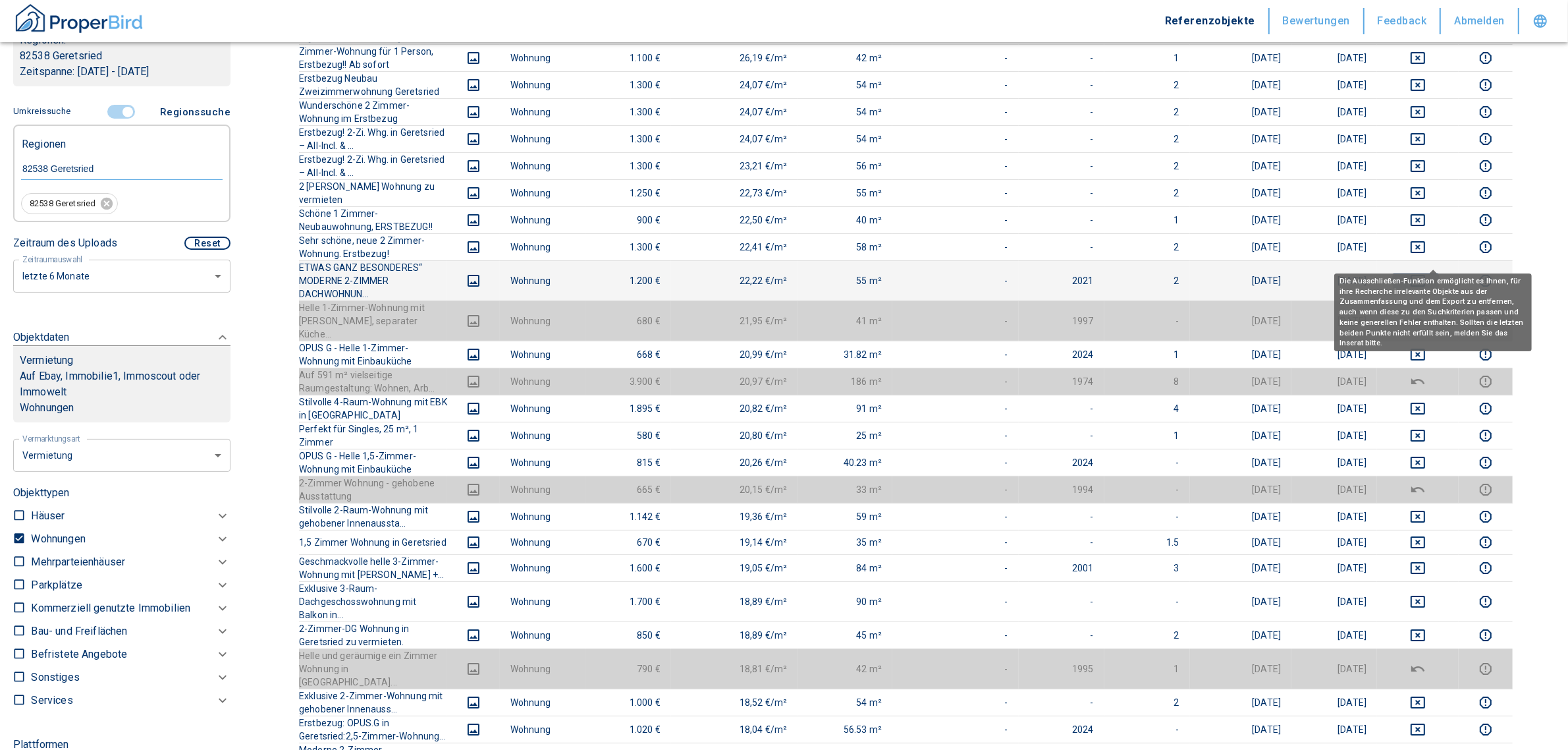
click at [1423, 272] on button "deselect this listing" at bounding box center [1417, 280] width 61 height 16
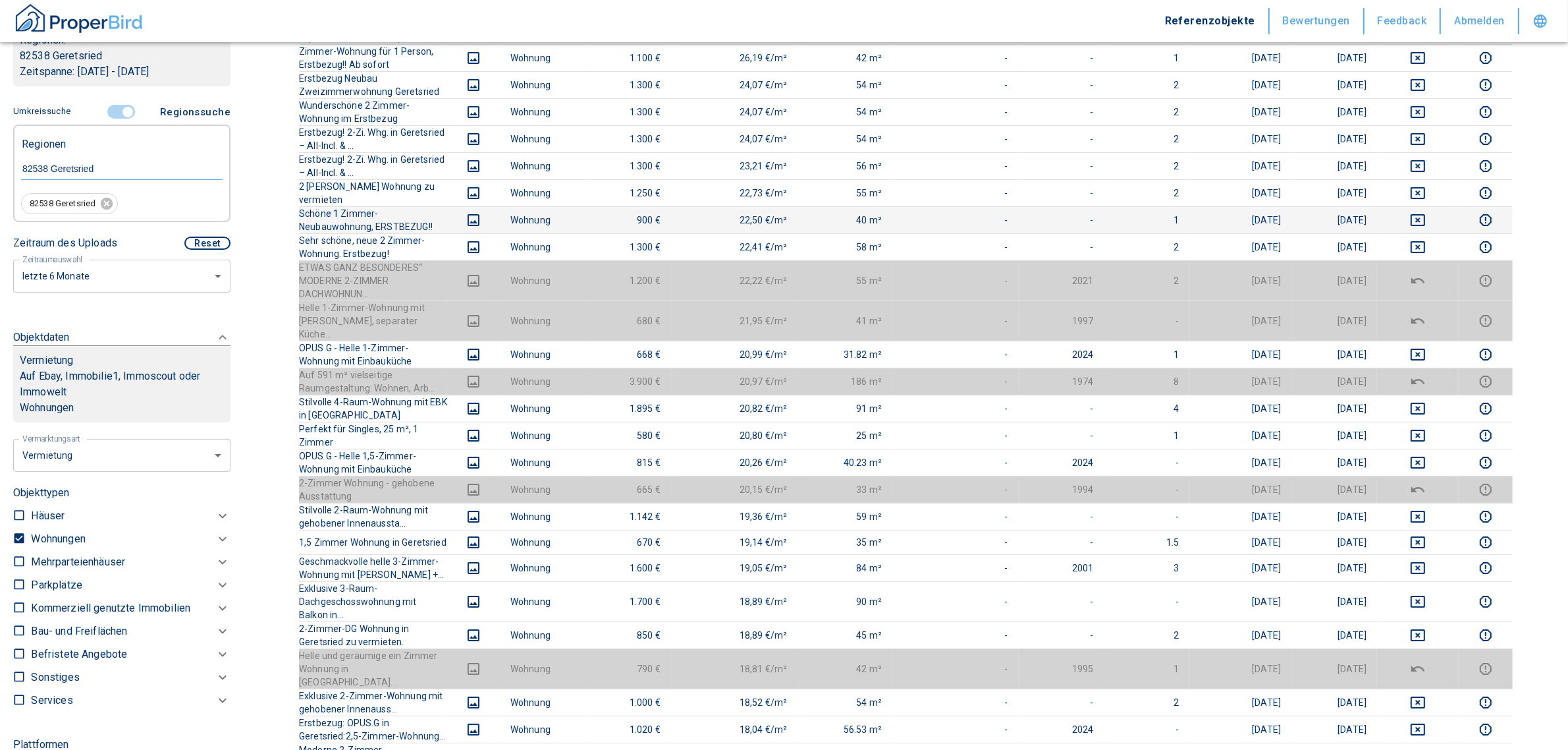
click at [1429, 233] on td at bounding box center [1417, 246] width 82 height 27
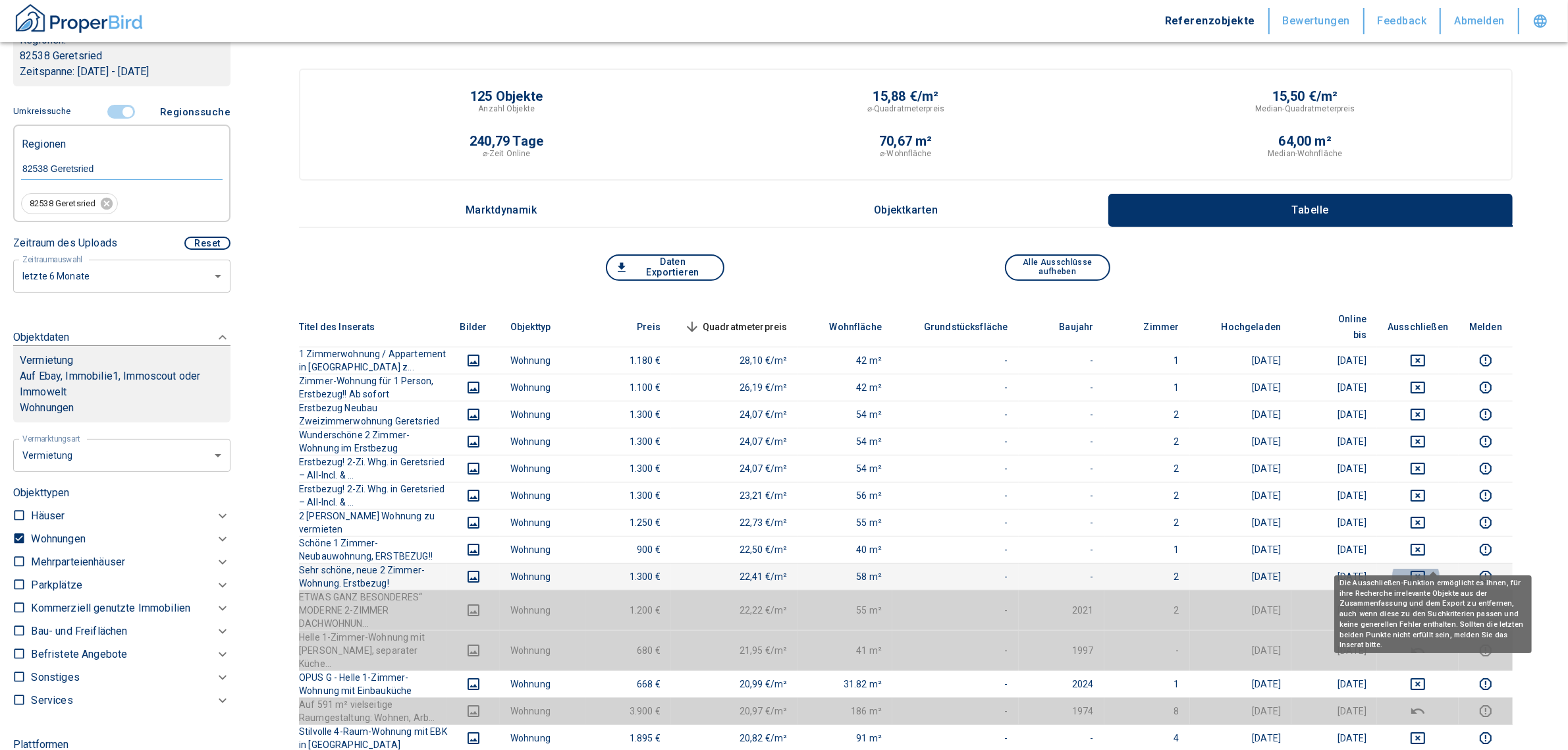
click at [1425, 570] on icon "deselect this listing" at bounding box center [1417, 576] width 14 height 12
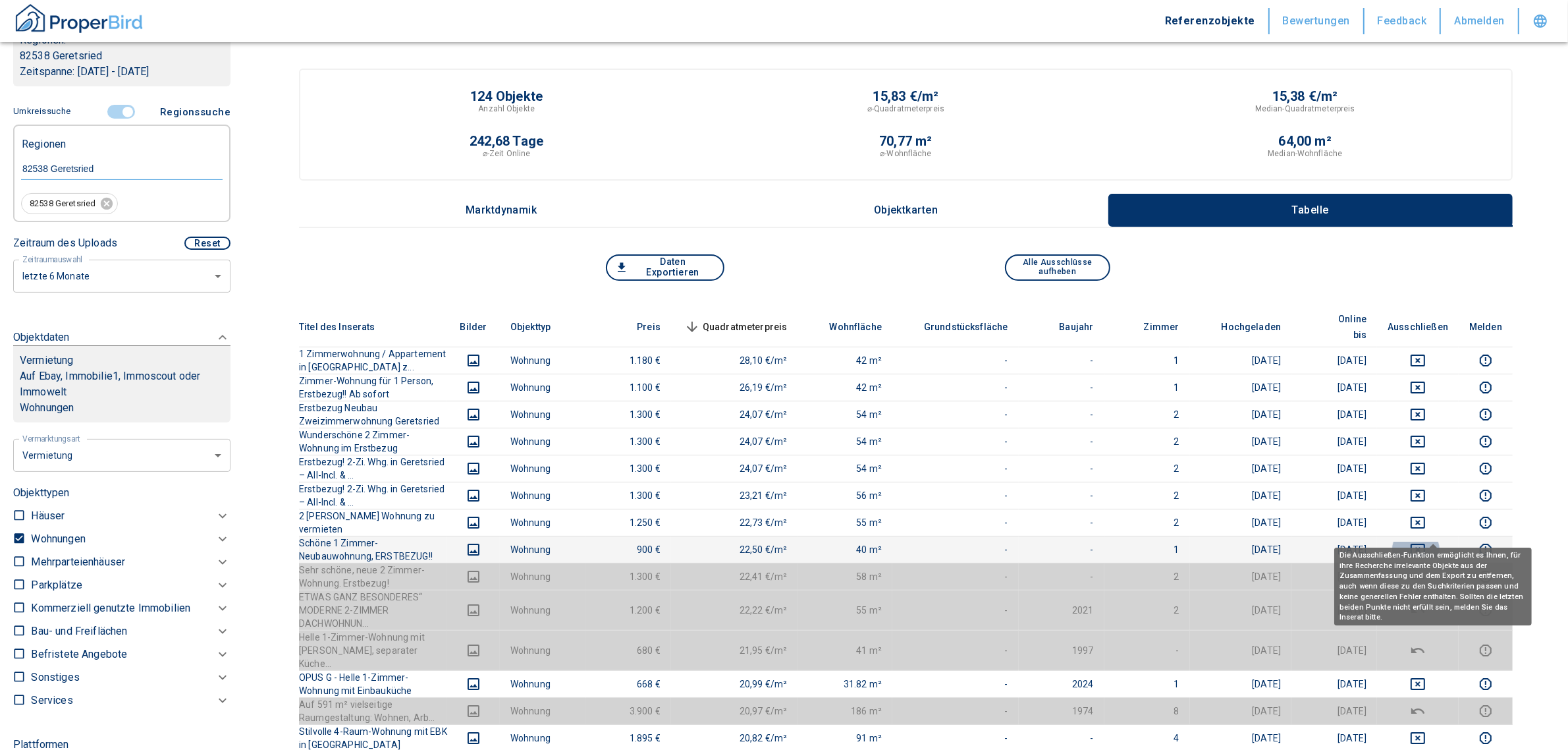
click at [1426, 542] on icon "deselect this listing" at bounding box center [1417, 549] width 16 height 16
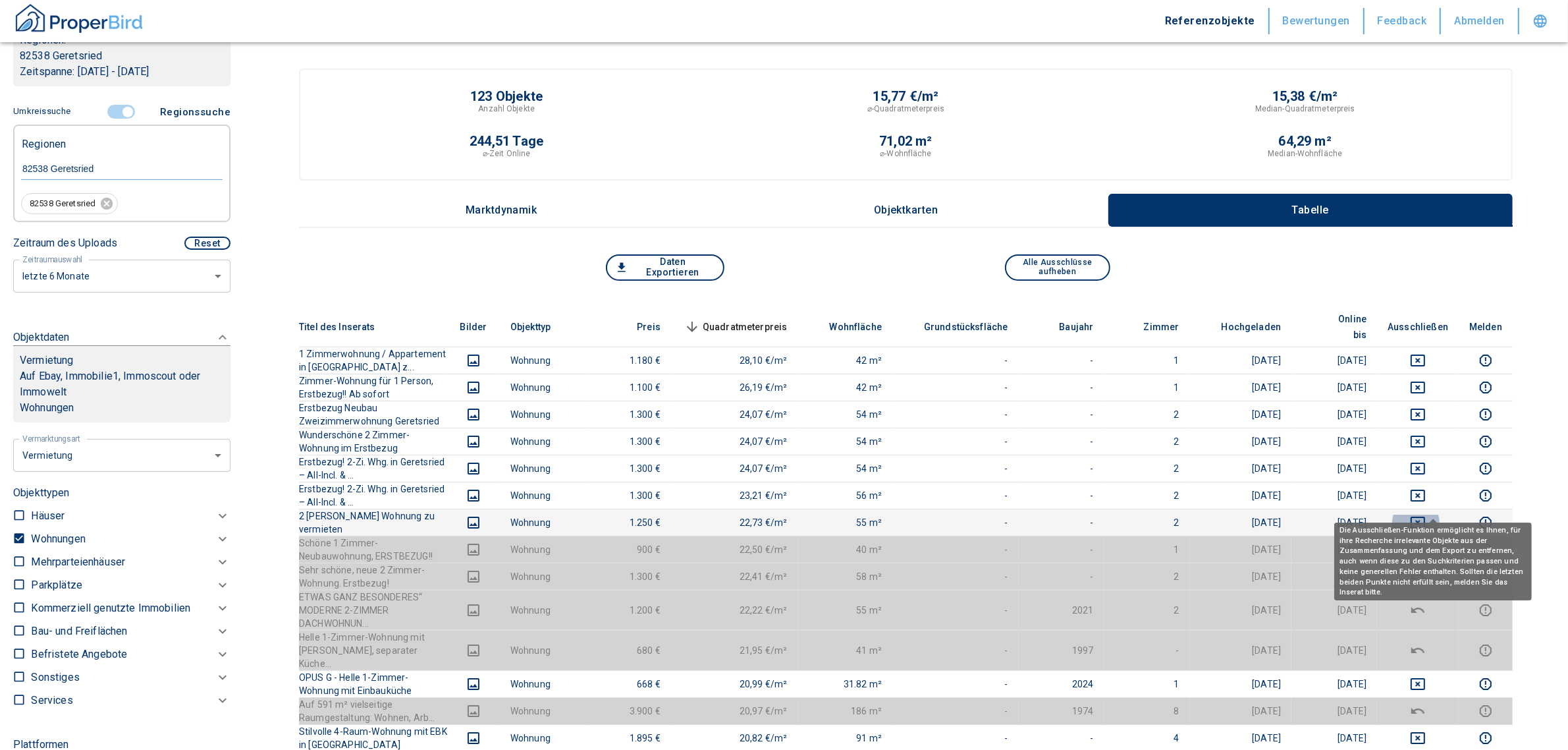
click at [1426, 515] on icon "deselect this listing" at bounding box center [1417, 522] width 16 height 16
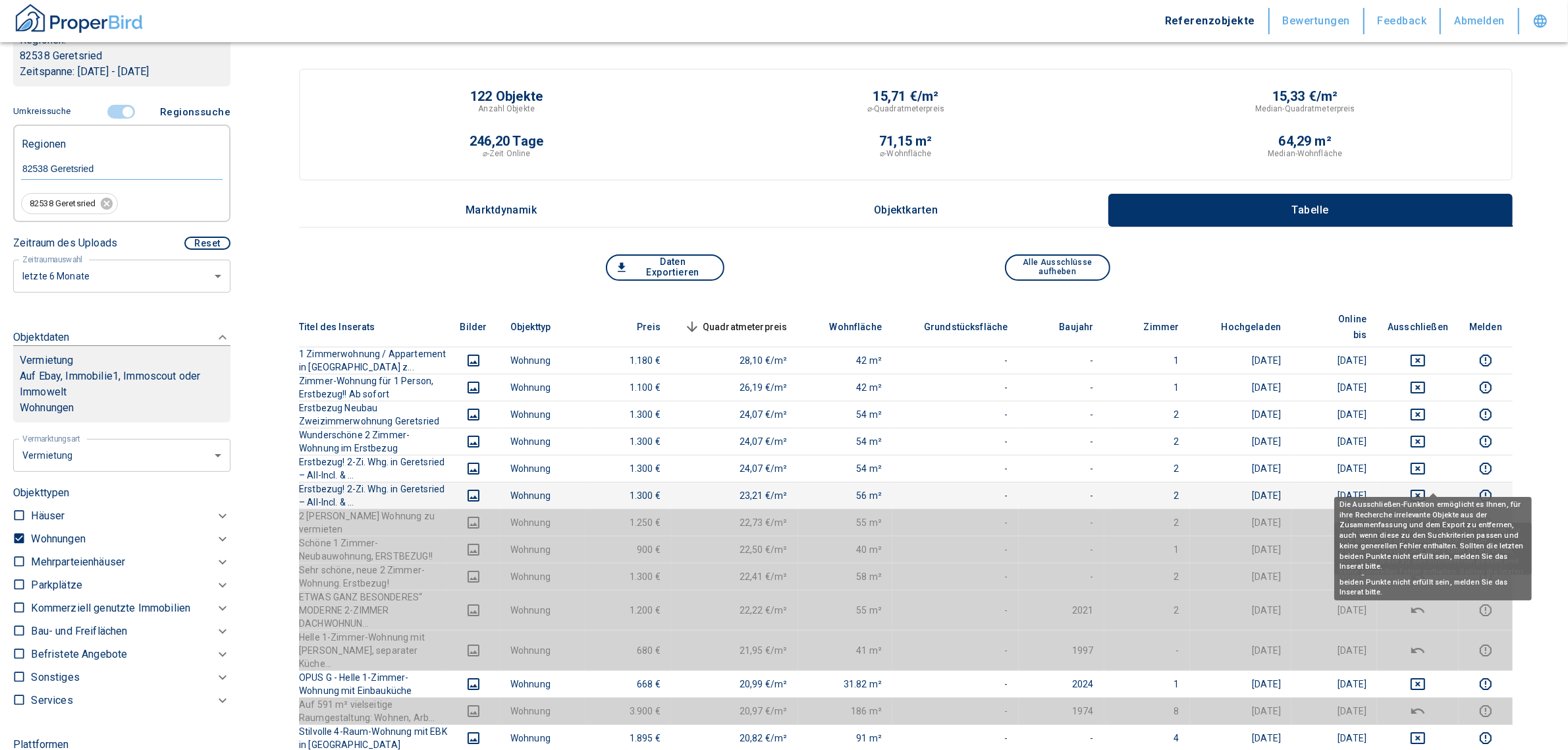
click at [1426, 488] on icon "deselect this listing" at bounding box center [1417, 495] width 16 height 16
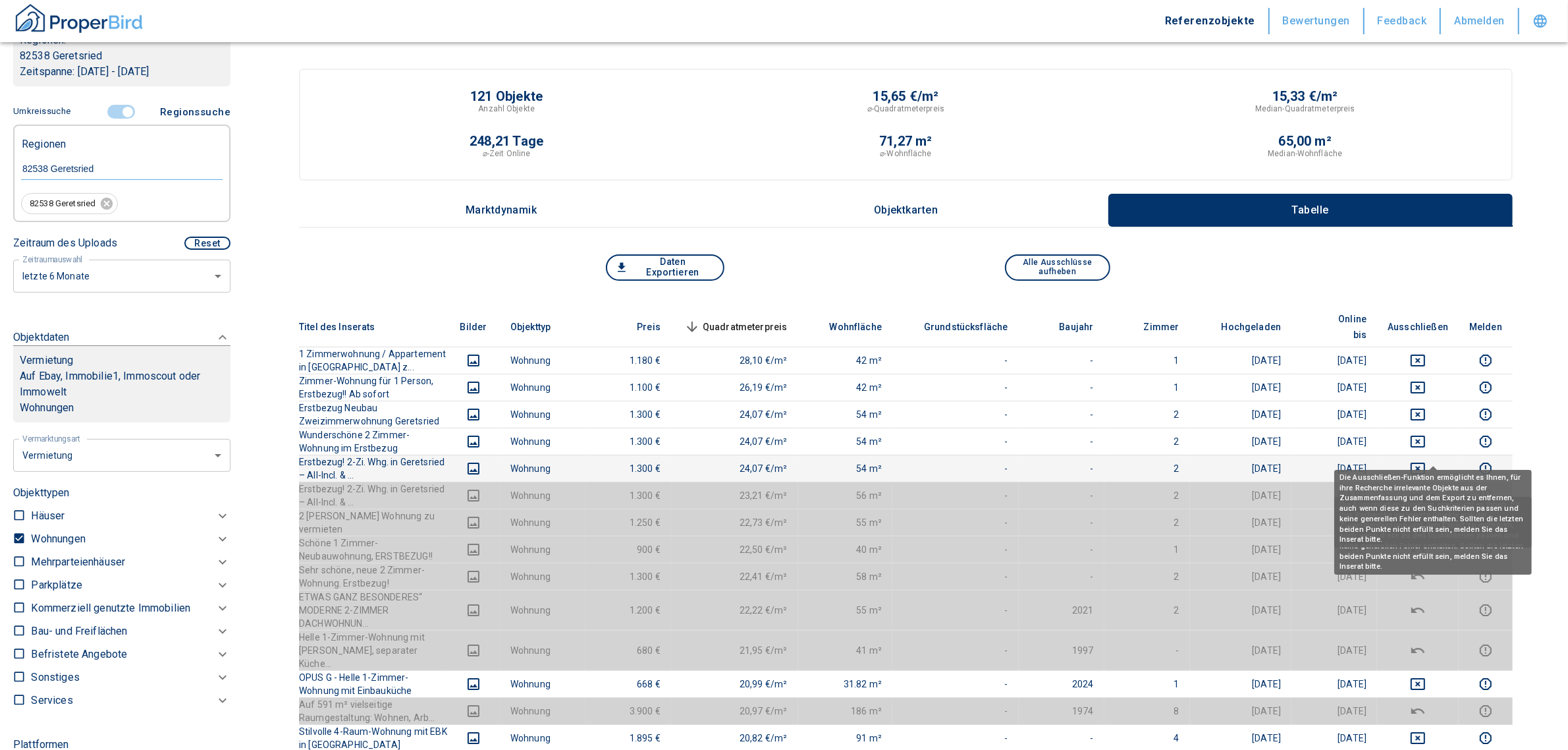
click at [1426, 460] on icon "deselect this listing" at bounding box center [1417, 468] width 16 height 16
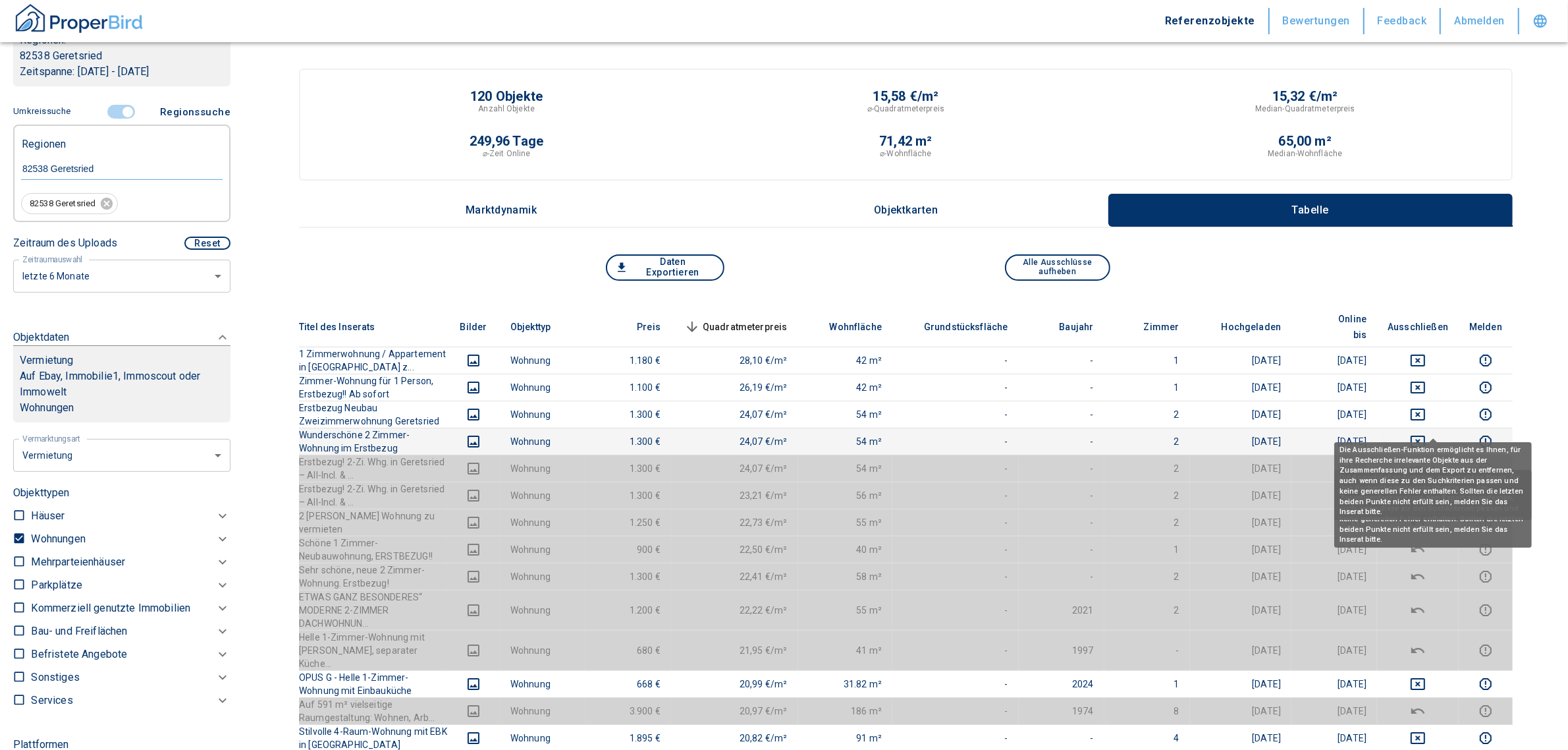
click at [1425, 436] on icon "deselect this listing" at bounding box center [1417, 441] width 14 height 12
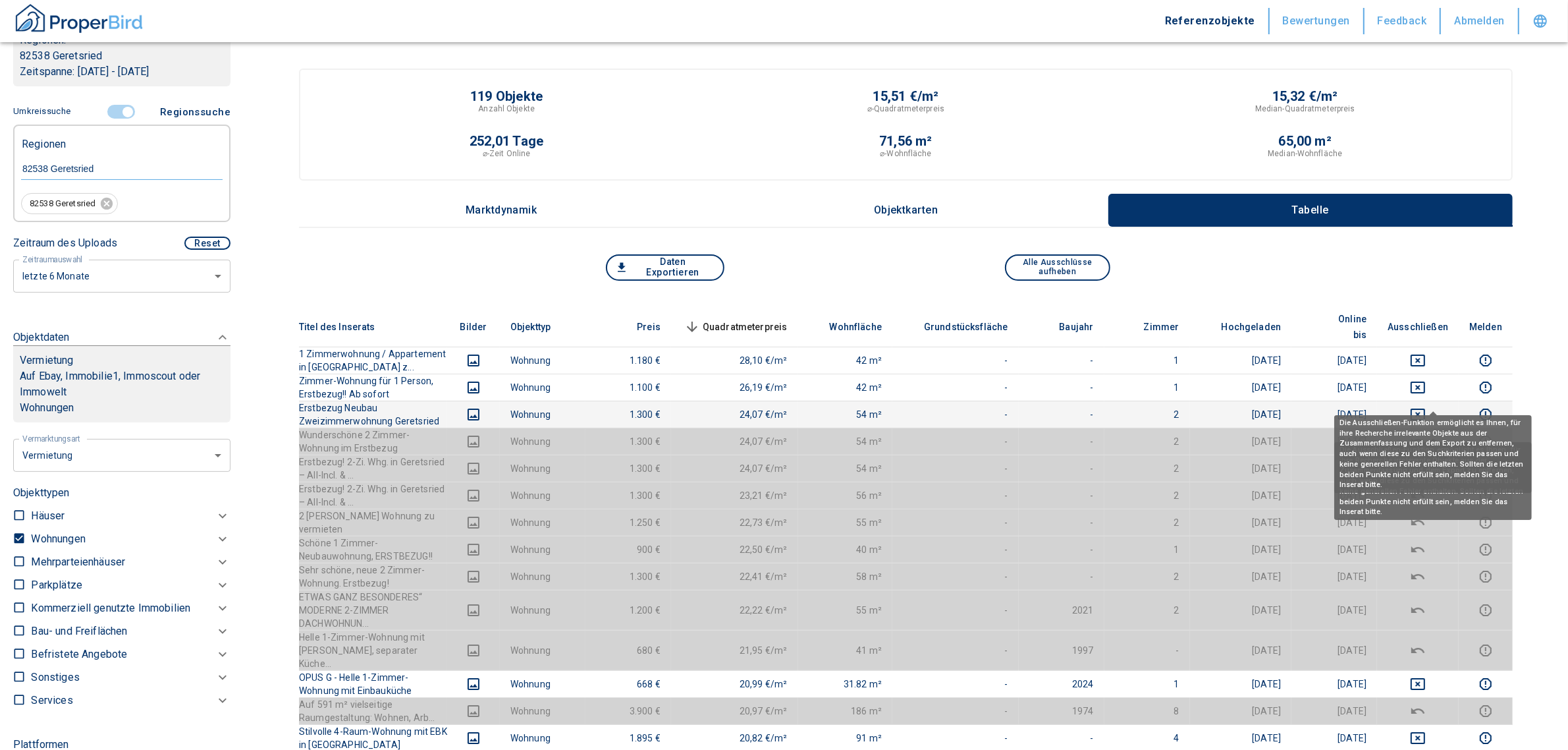
click at [1425, 409] on icon "deselect this listing" at bounding box center [1417, 414] width 14 height 12
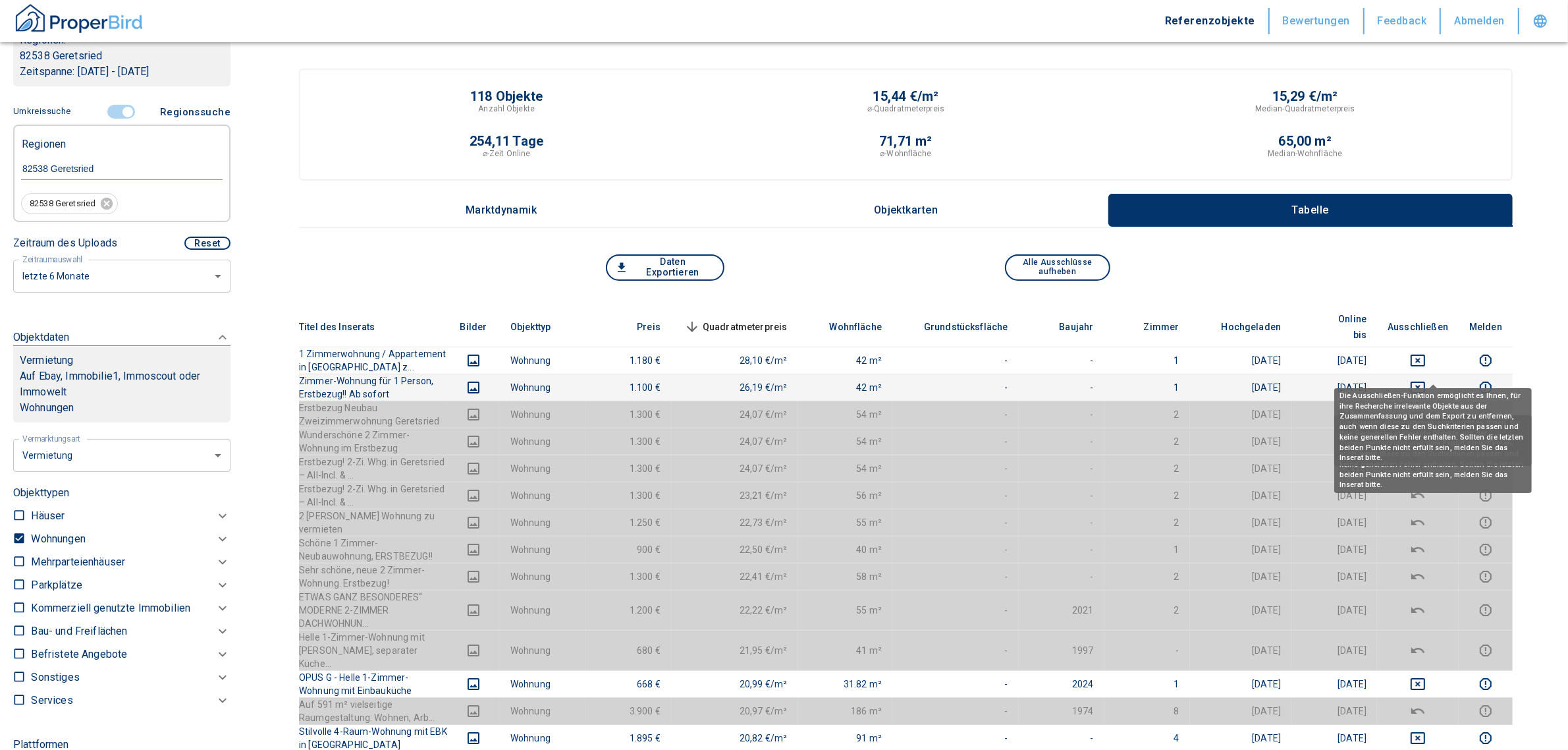
click at [1425, 381] on icon "deselect this listing" at bounding box center [1417, 387] width 14 height 12
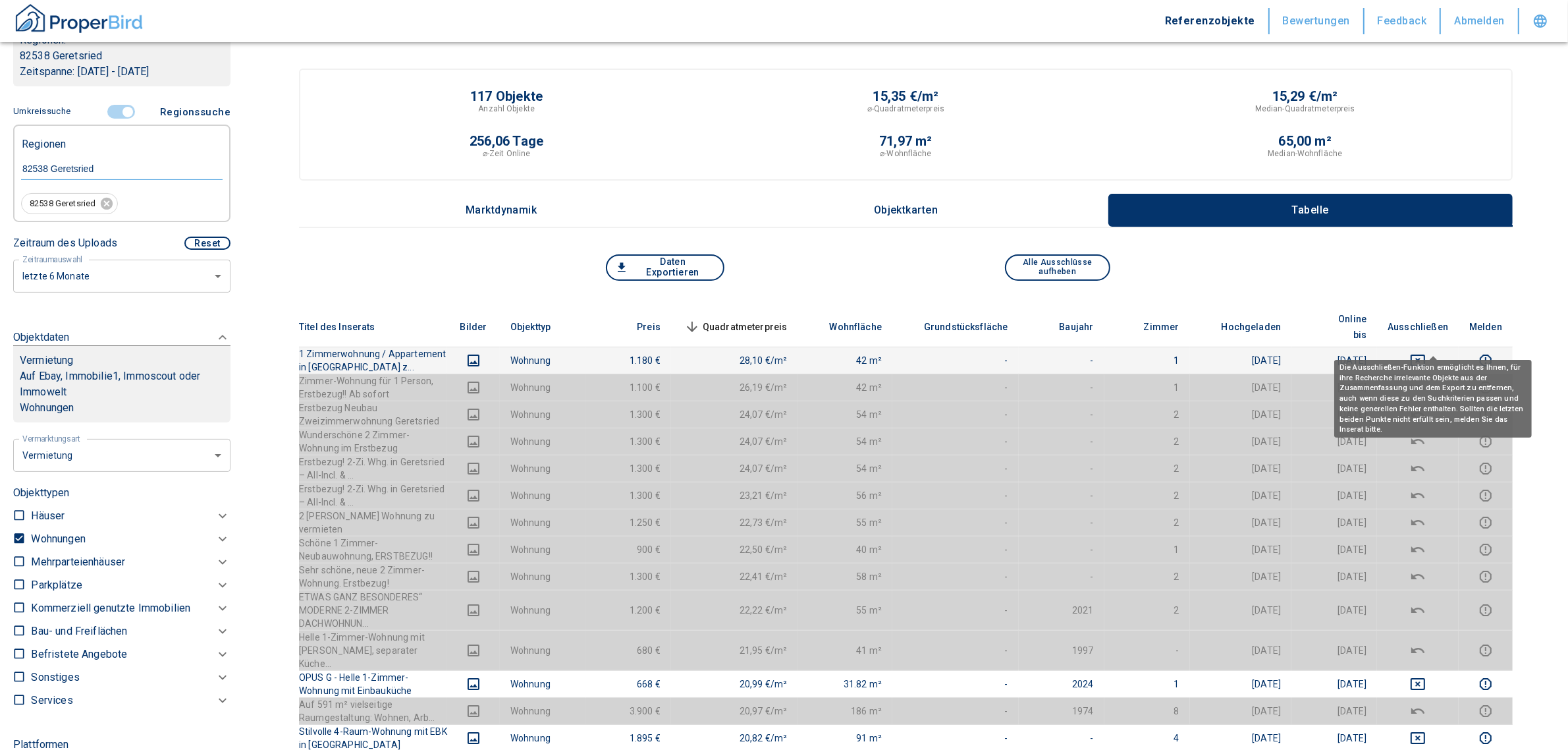
click at [1426, 352] on icon "deselect this listing" at bounding box center [1417, 360] width 16 height 16
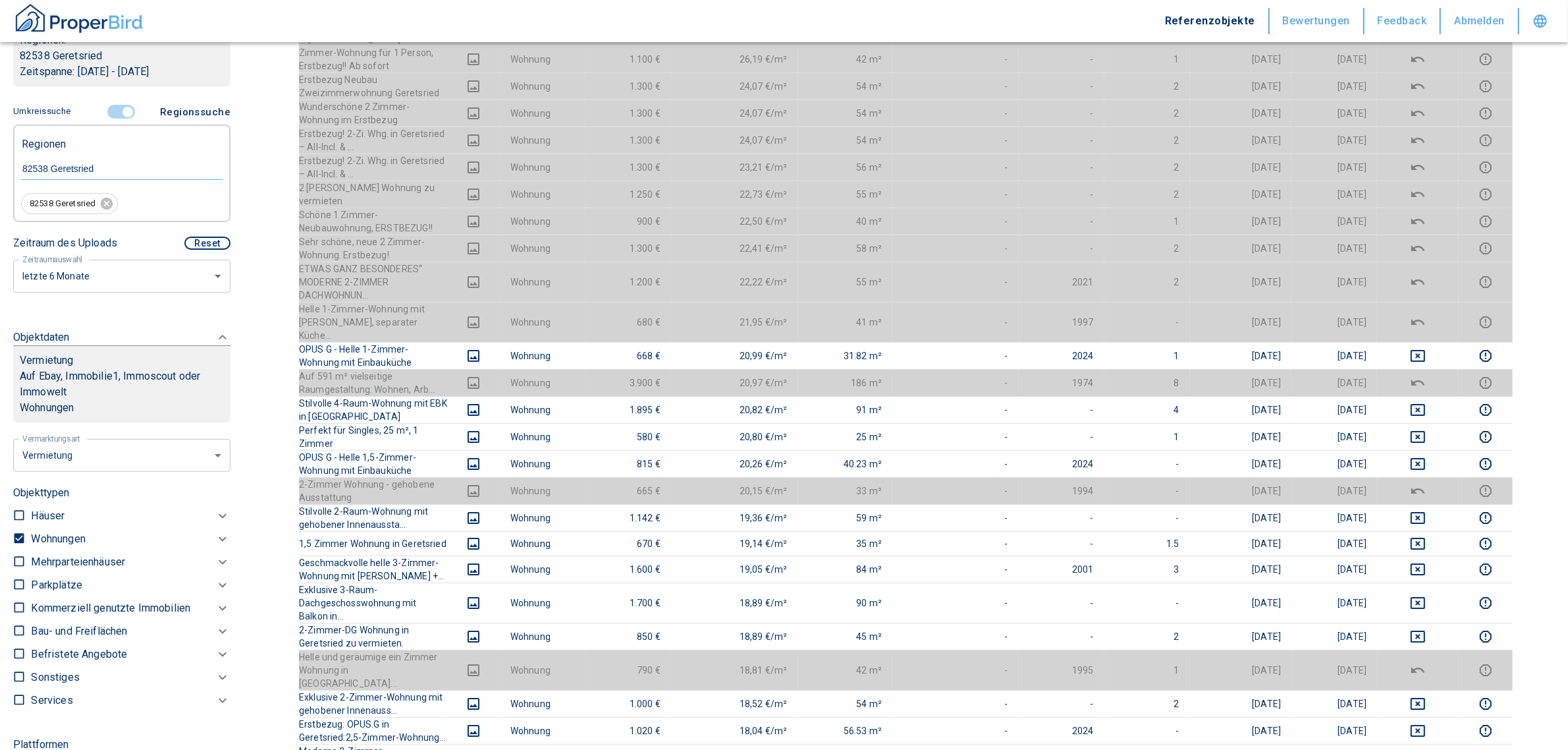
scroll to position [330, 0]
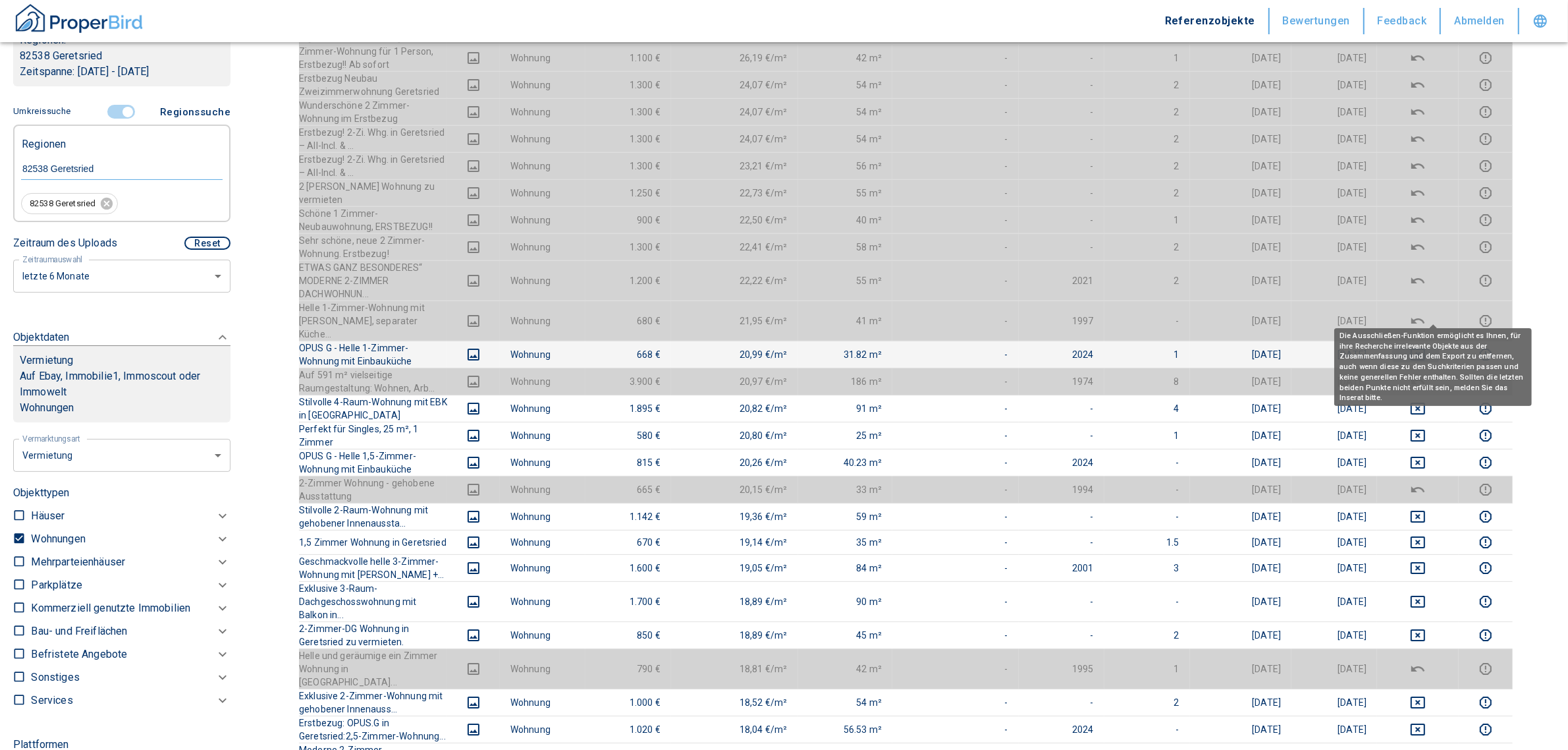
click at [1426, 347] on icon "deselect this listing" at bounding box center [1417, 354] width 16 height 16
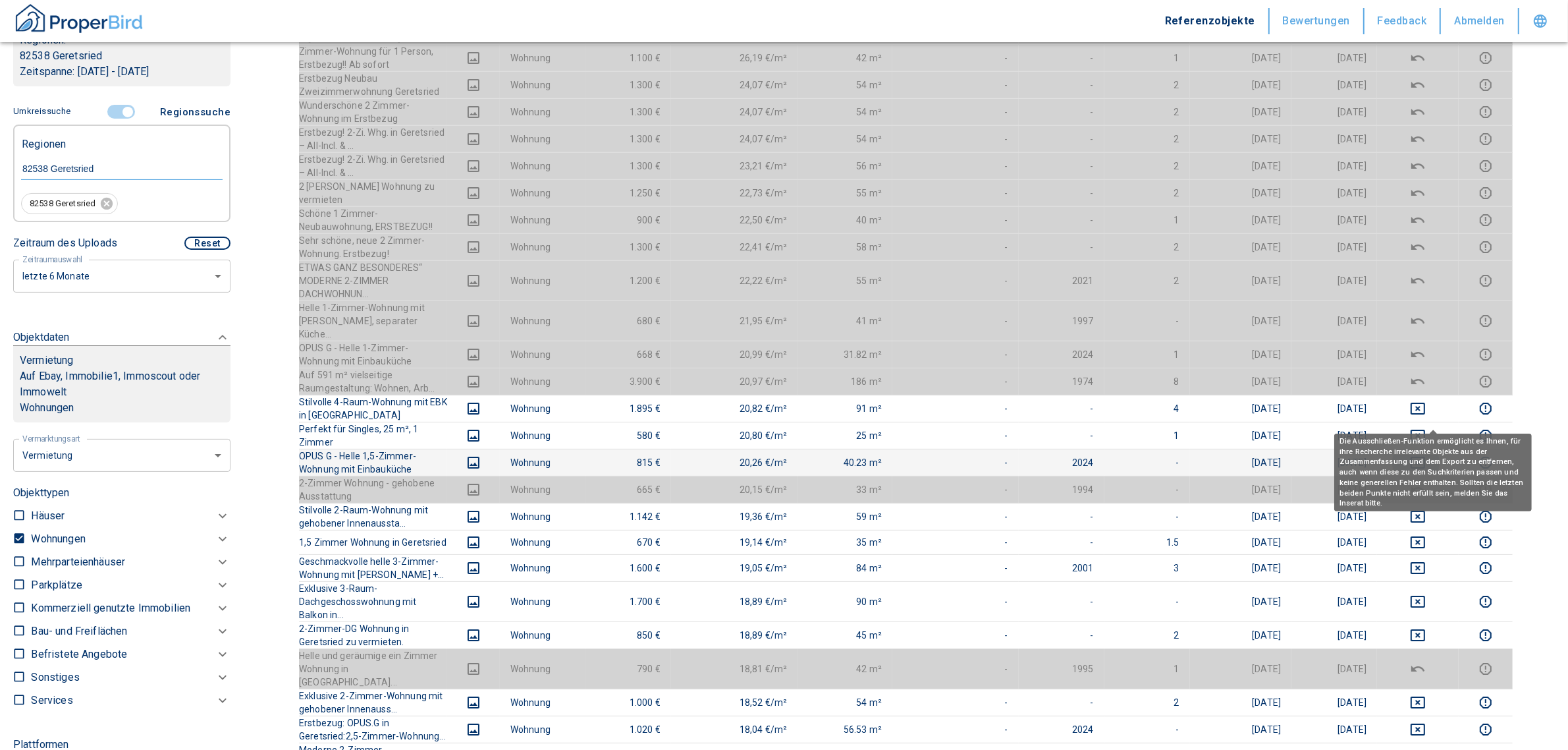
click at [1426, 455] on icon "deselect this listing" at bounding box center [1417, 462] width 16 height 16
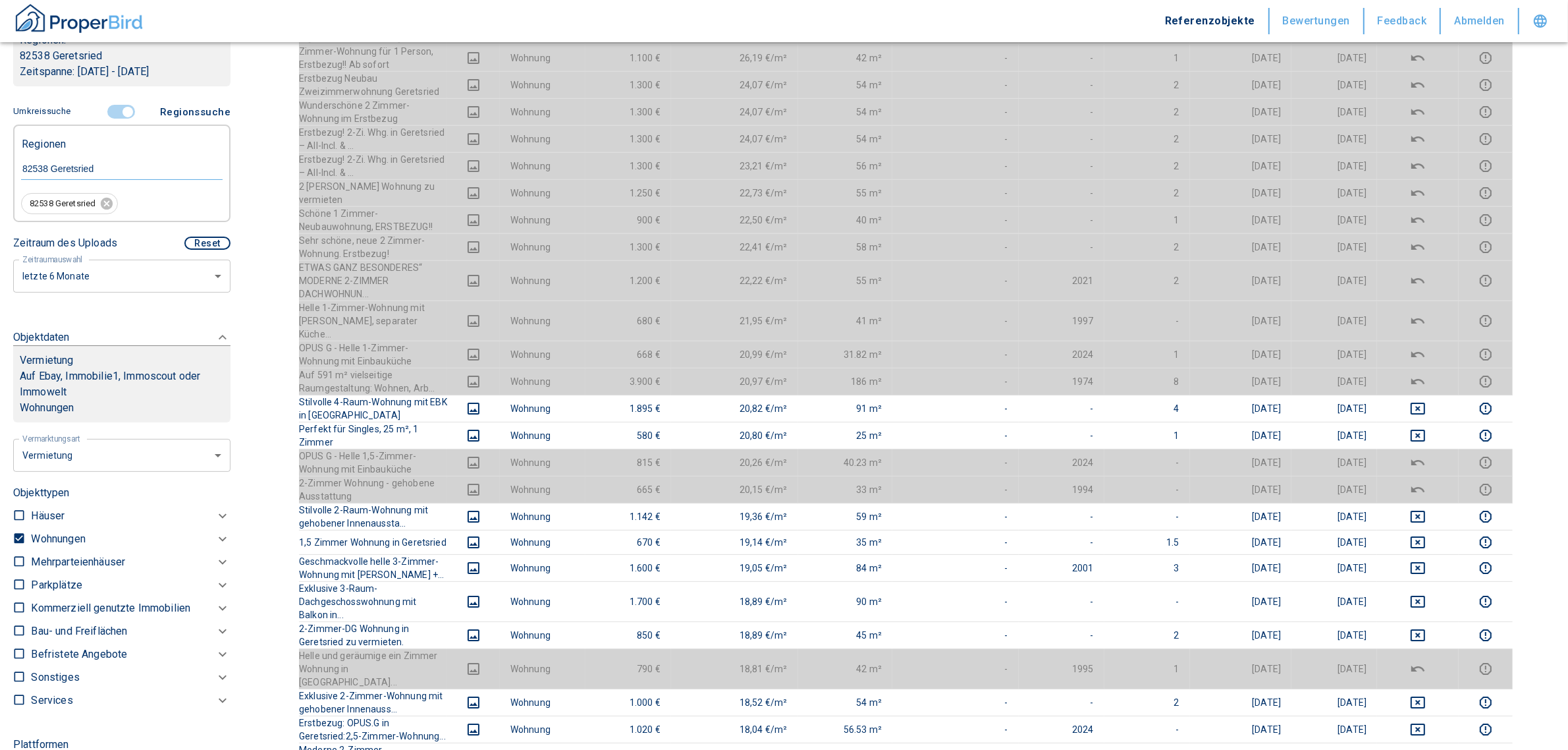
scroll to position [0, 0]
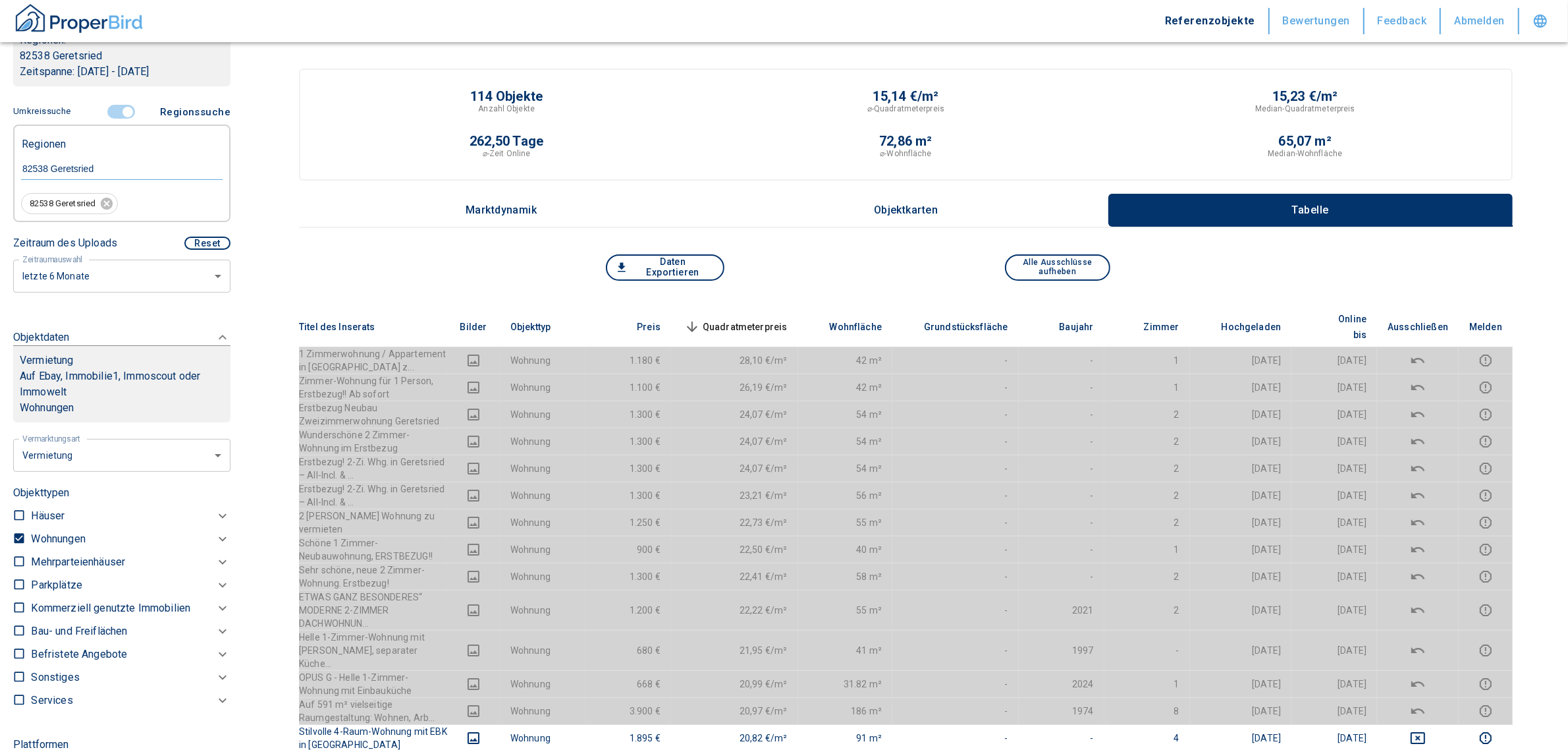
click at [787, 319] on span "Quadratmeterpreis sorted descending" at bounding box center [734, 326] width 106 height 16
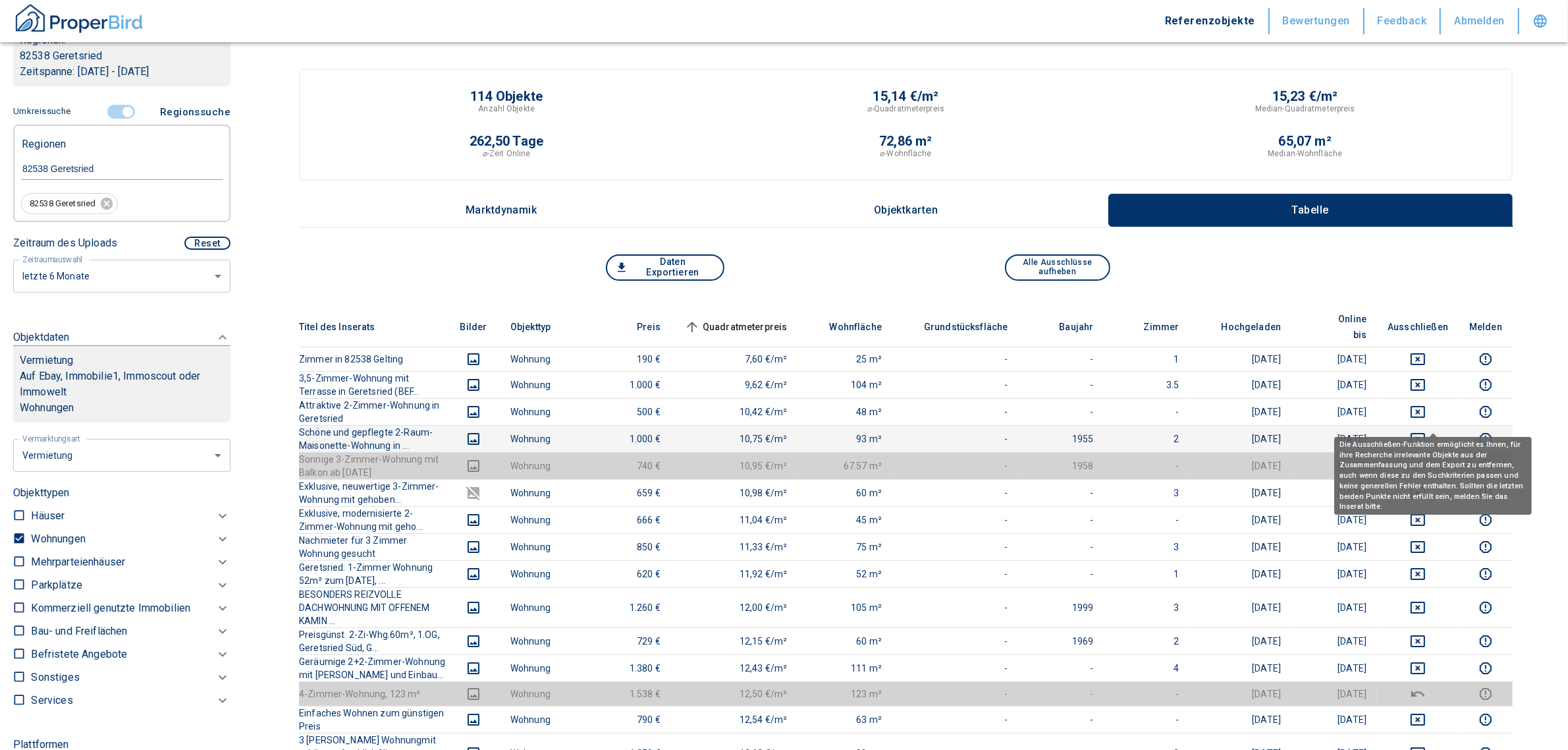
click at [1426, 431] on icon "deselect this listing" at bounding box center [1417, 438] width 16 height 16
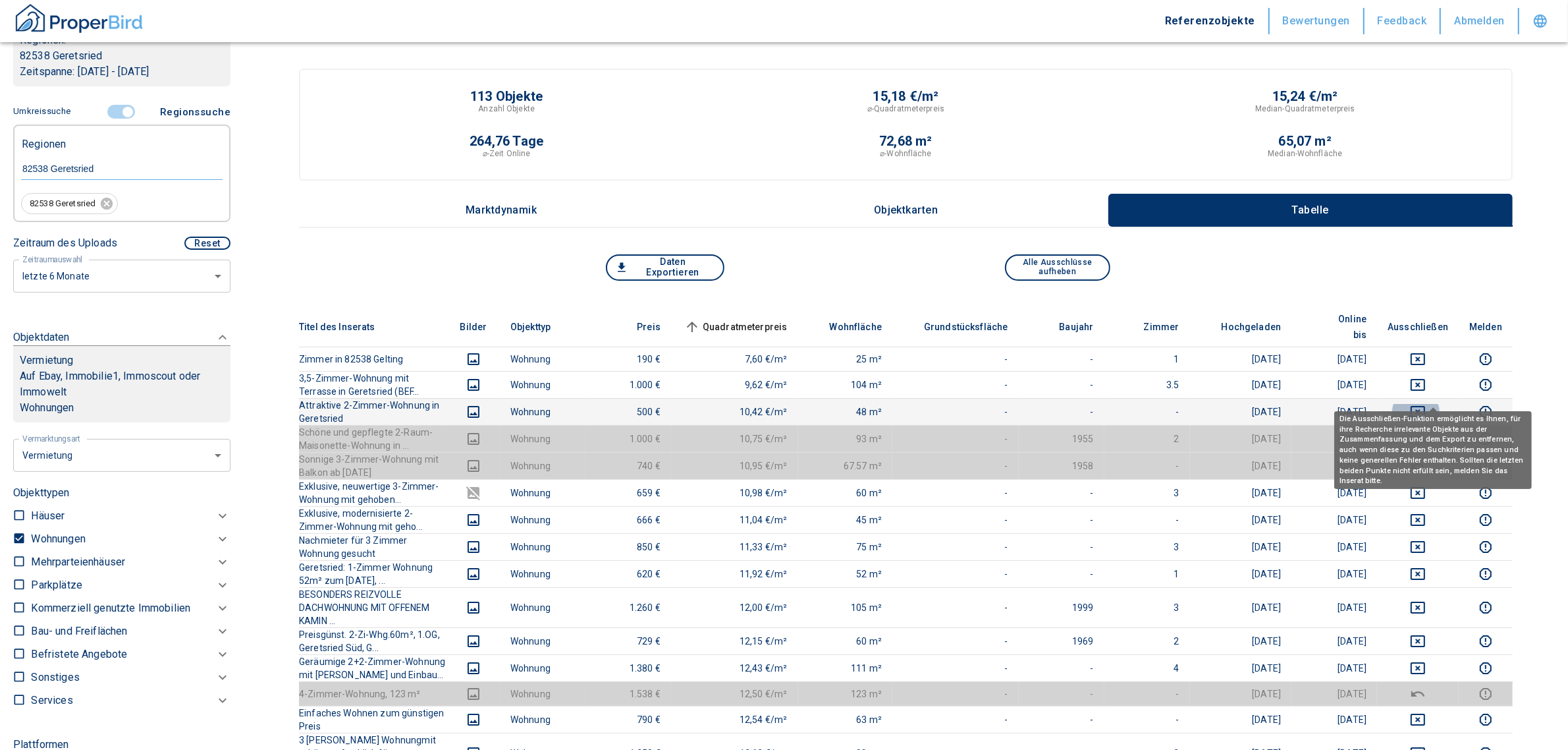
click at [1425, 406] on icon "deselect this listing" at bounding box center [1417, 411] width 14 height 12
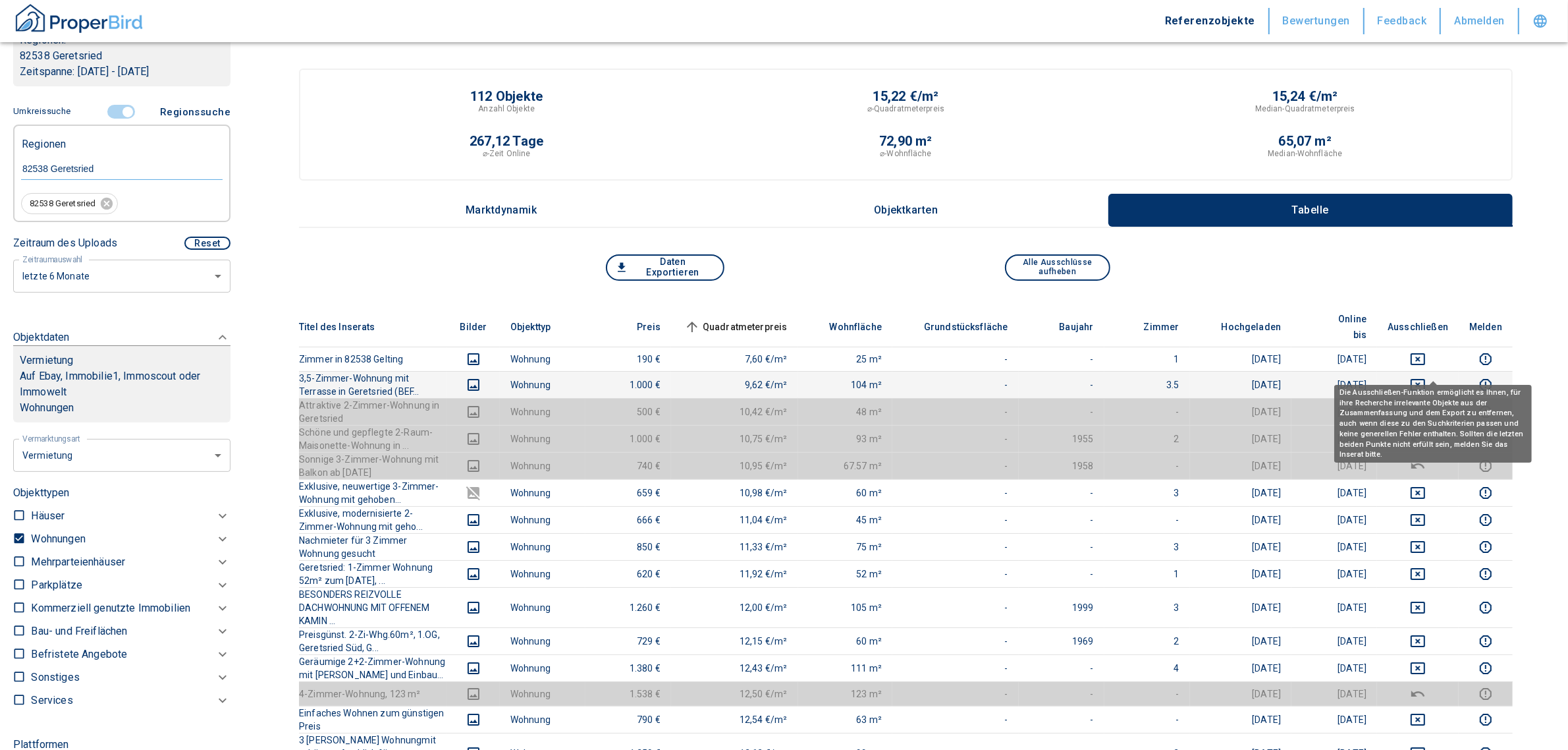
click at [1426, 377] on icon "deselect this listing" at bounding box center [1417, 385] width 16 height 16
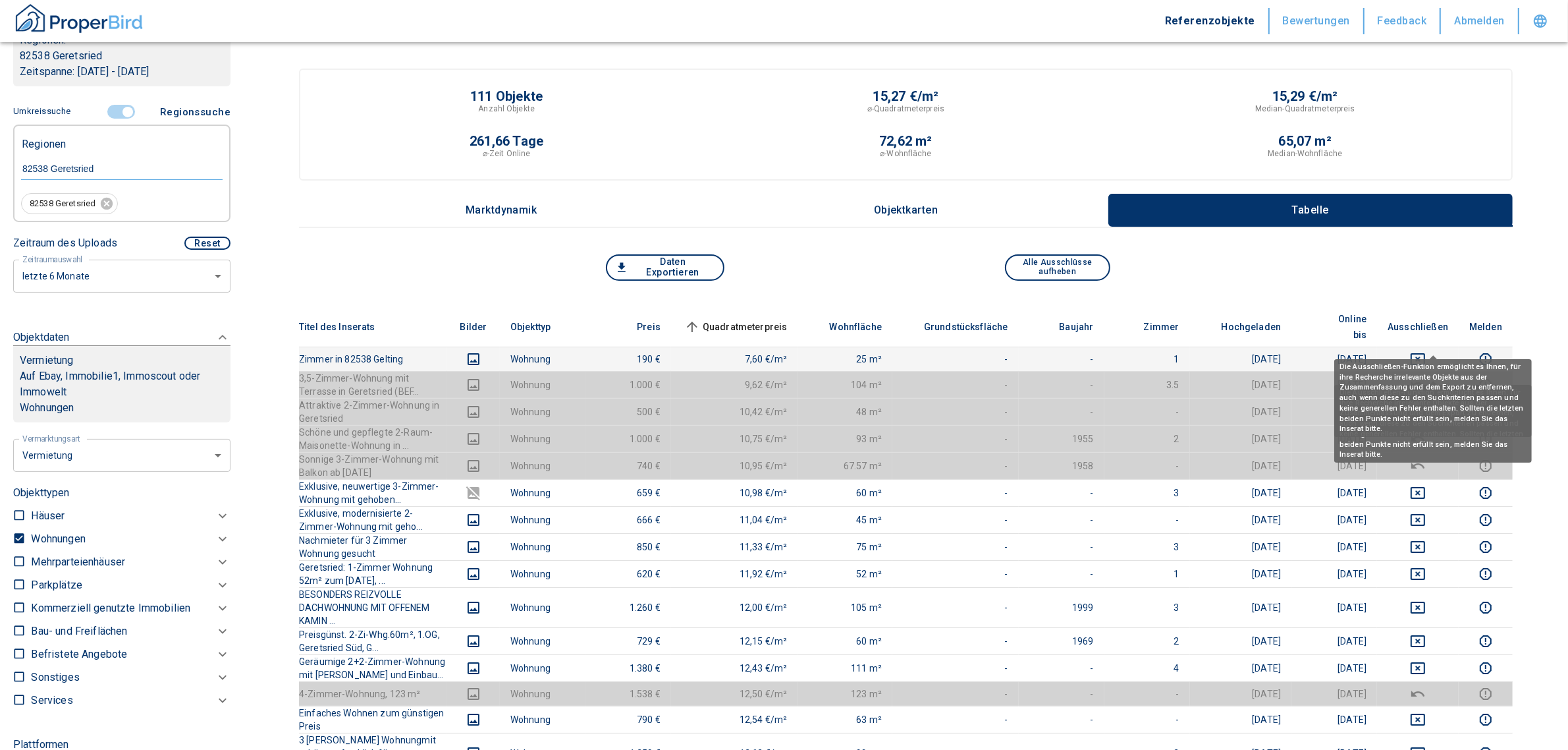
click at [1426, 351] on icon "deselect this listing" at bounding box center [1417, 358] width 16 height 16
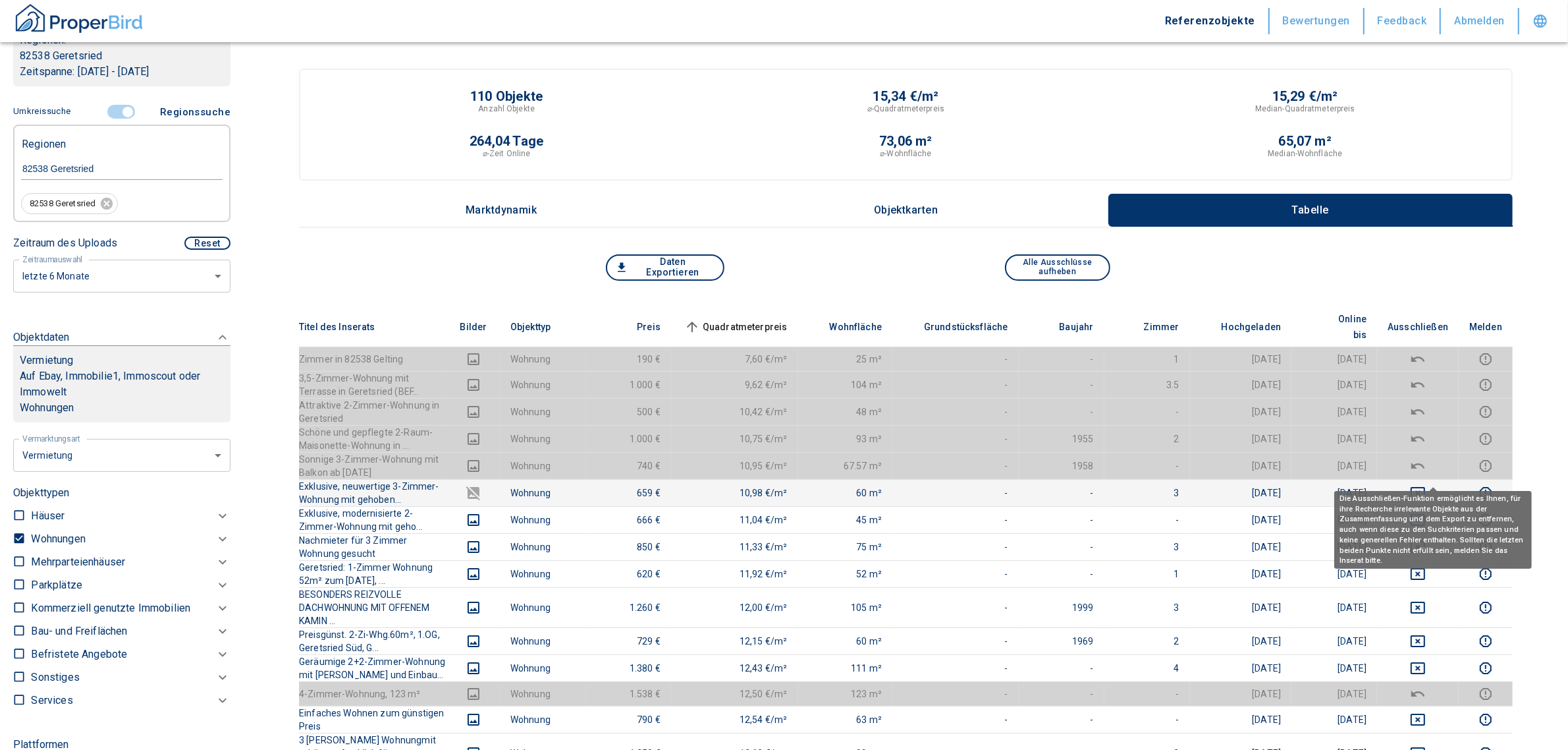
click at [1425, 487] on icon "deselect this listing" at bounding box center [1417, 493] width 14 height 12
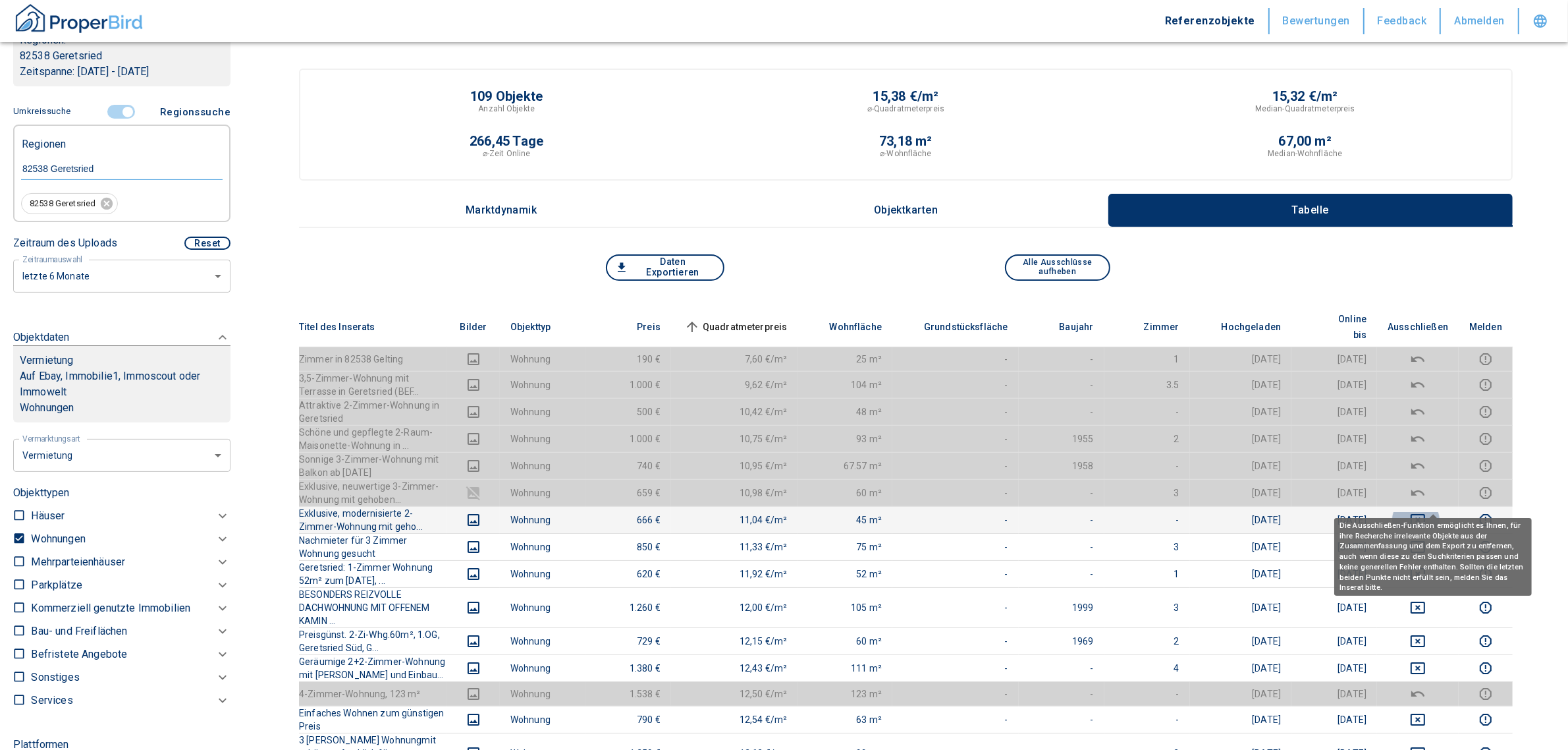
click at [1444, 512] on button "deselect this listing" at bounding box center [1417, 519] width 61 height 16
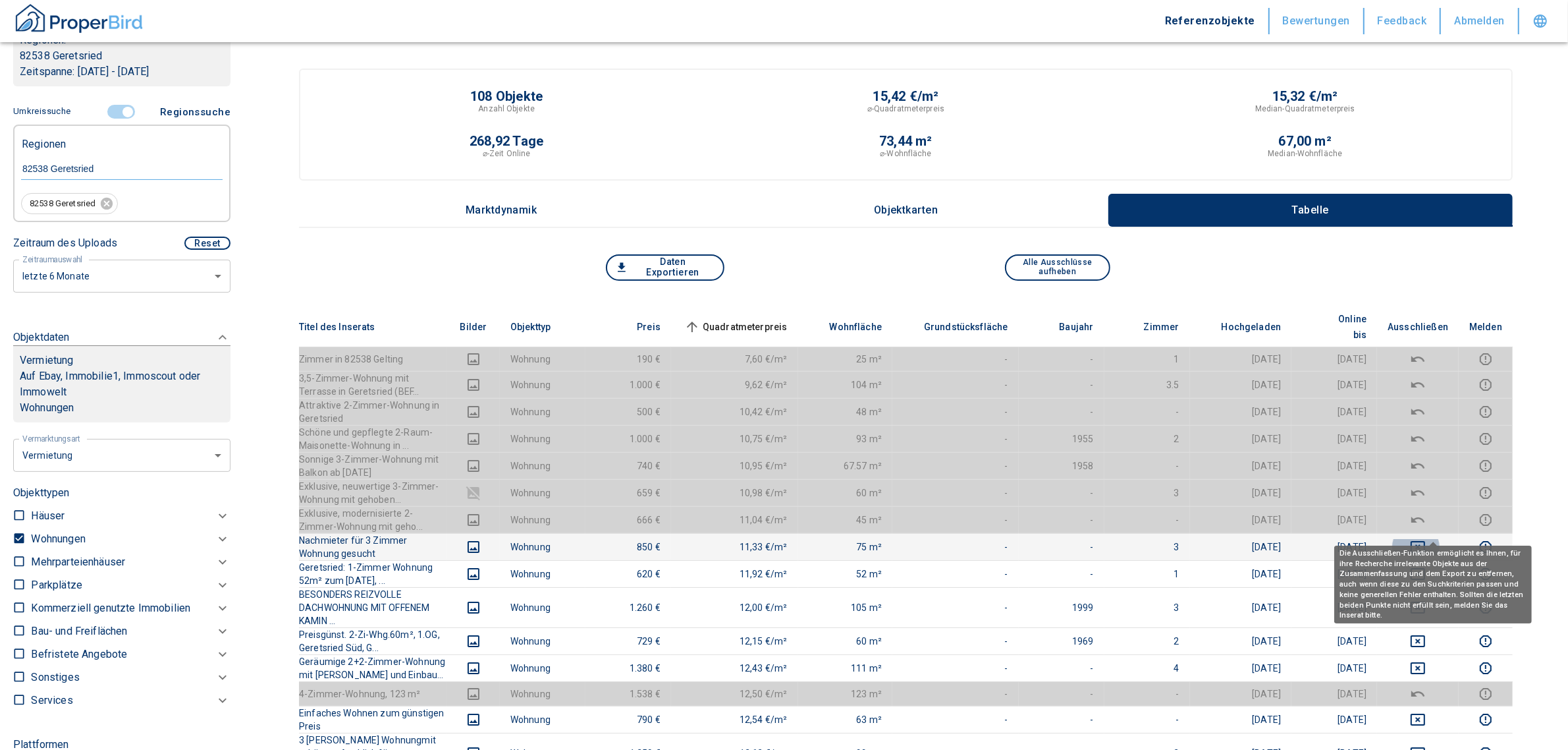
click at [1425, 541] on icon "deselect this listing" at bounding box center [1417, 546] width 14 height 12
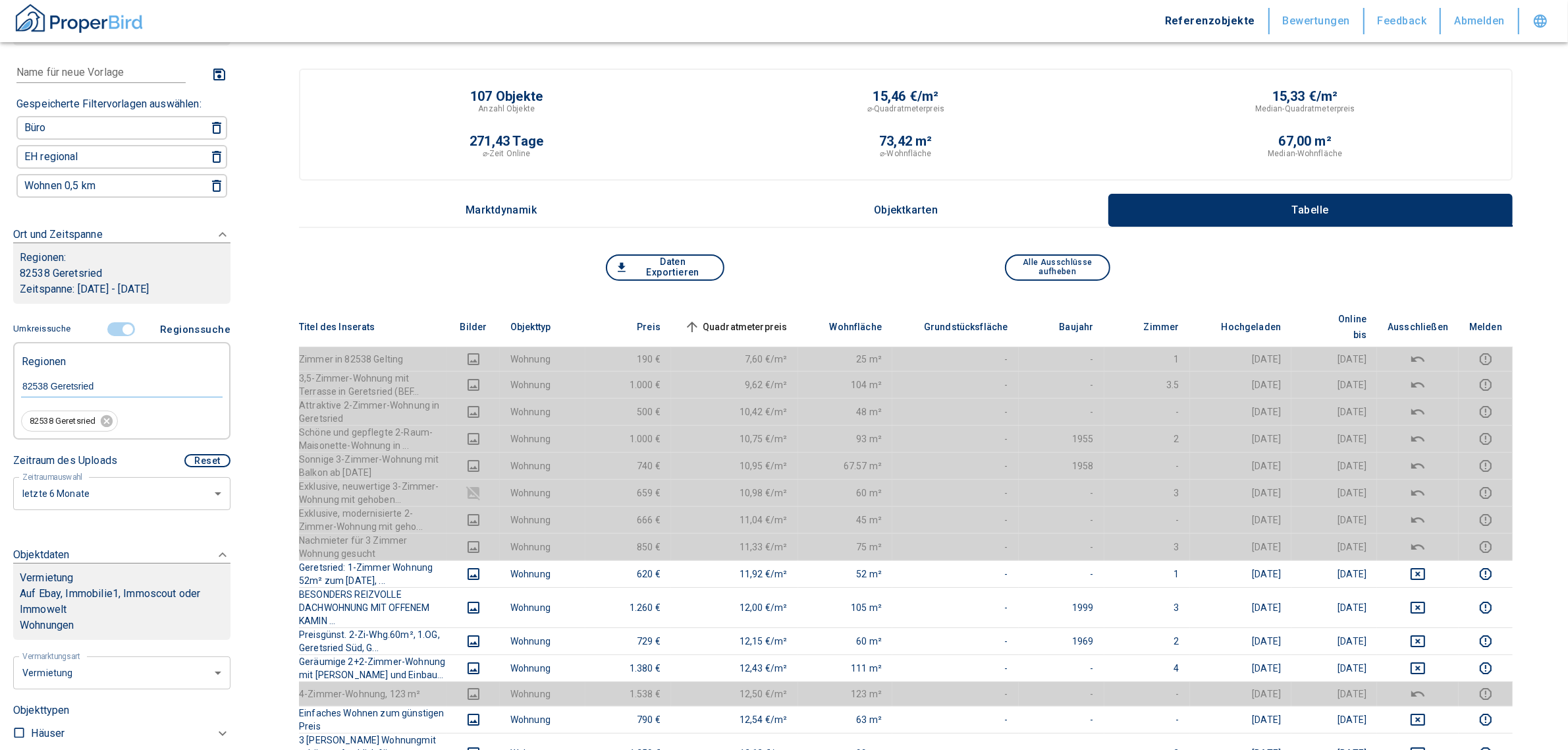
scroll to position [63, 0]
